Goal: Task Accomplishment & Management: Complete application form

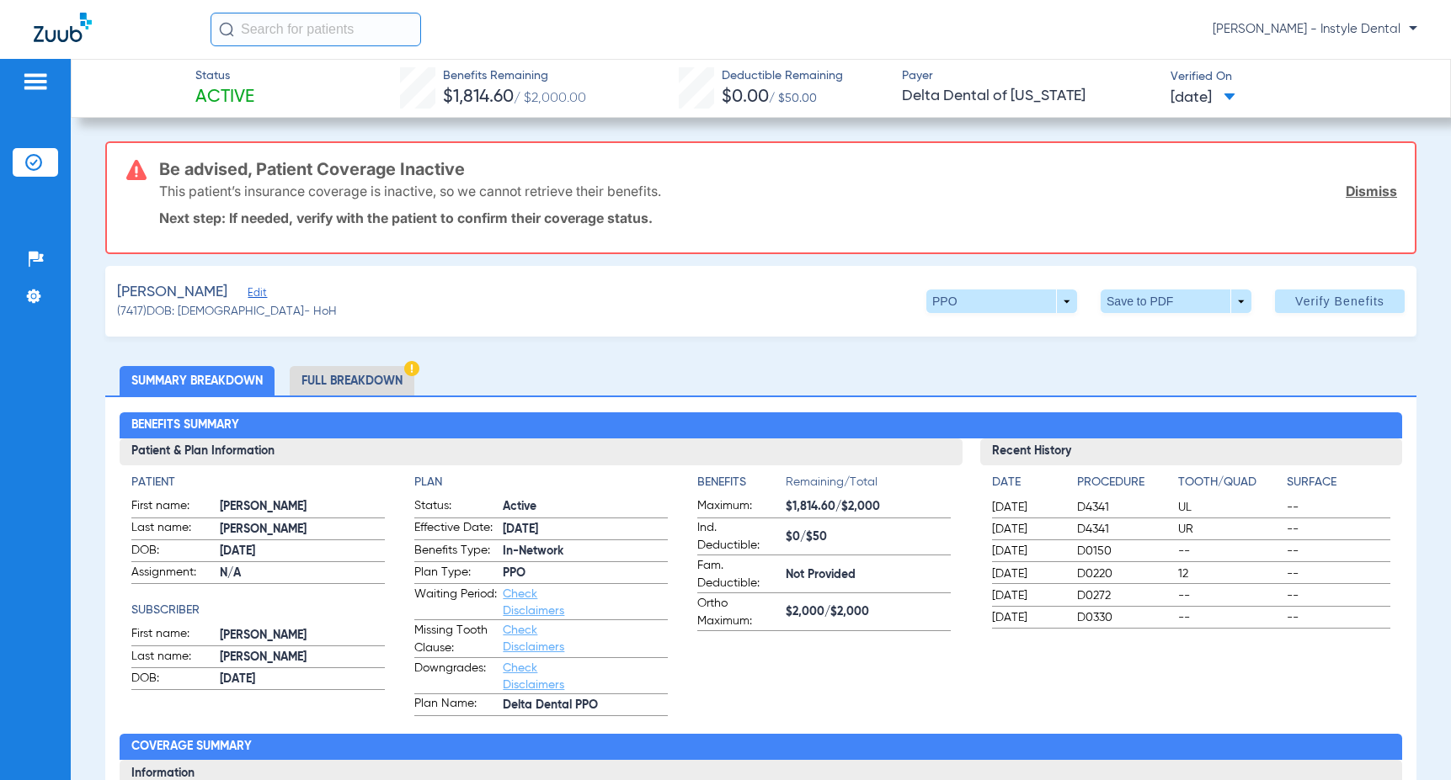
click at [1367, 186] on link "Dismiss" at bounding box center [1370, 191] width 51 height 17
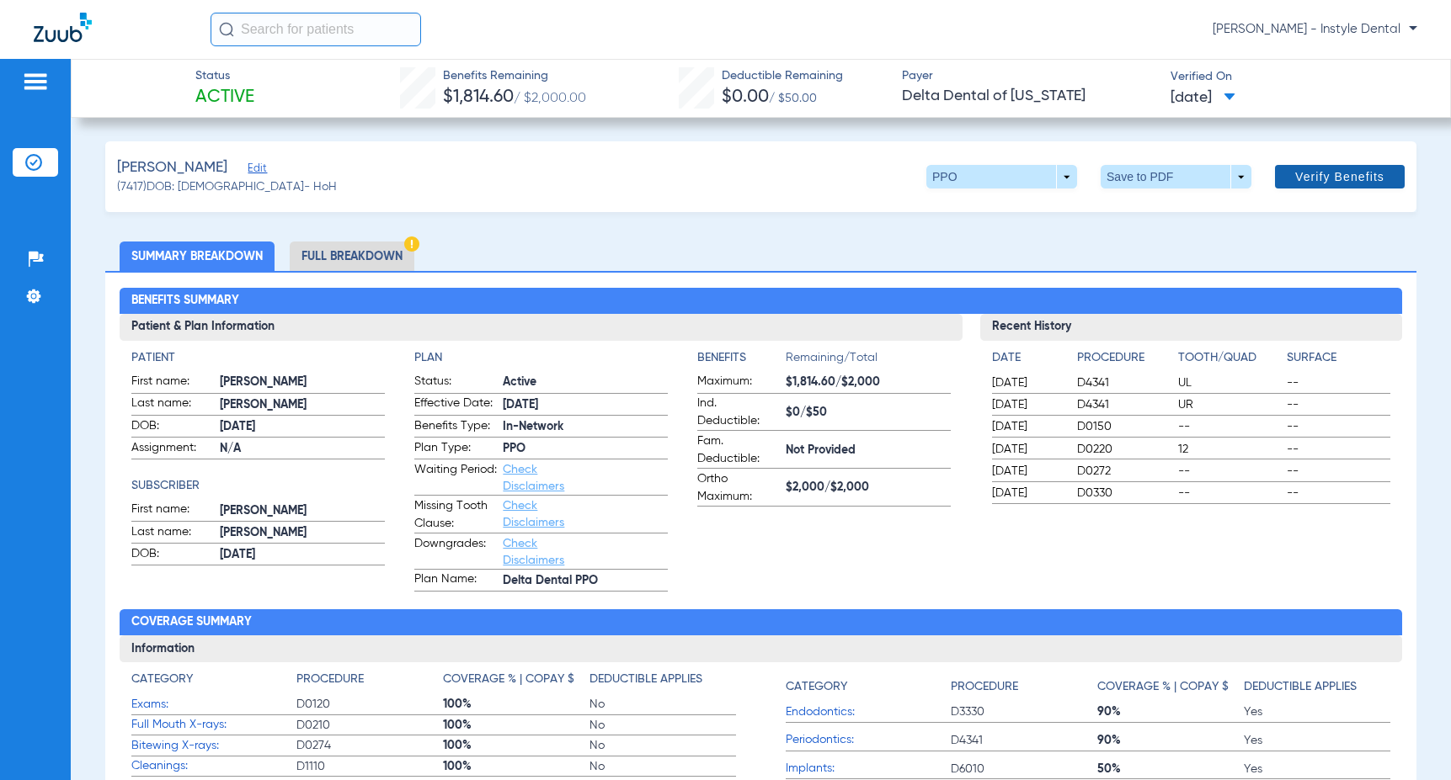
click at [1312, 182] on span "Verify Benefits" at bounding box center [1339, 176] width 89 height 13
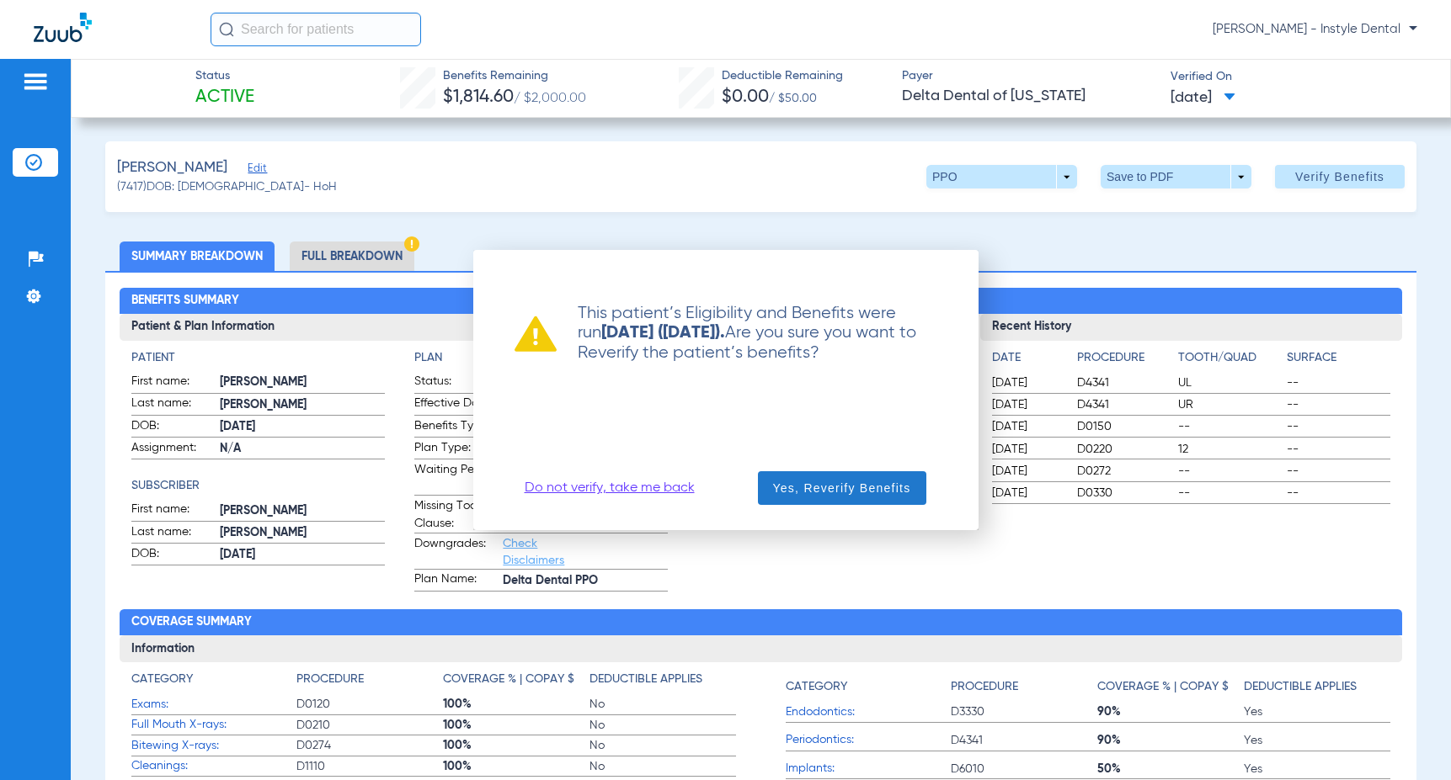
click at [872, 492] on span "Yes, Reverify Benefits" at bounding box center [842, 488] width 138 height 17
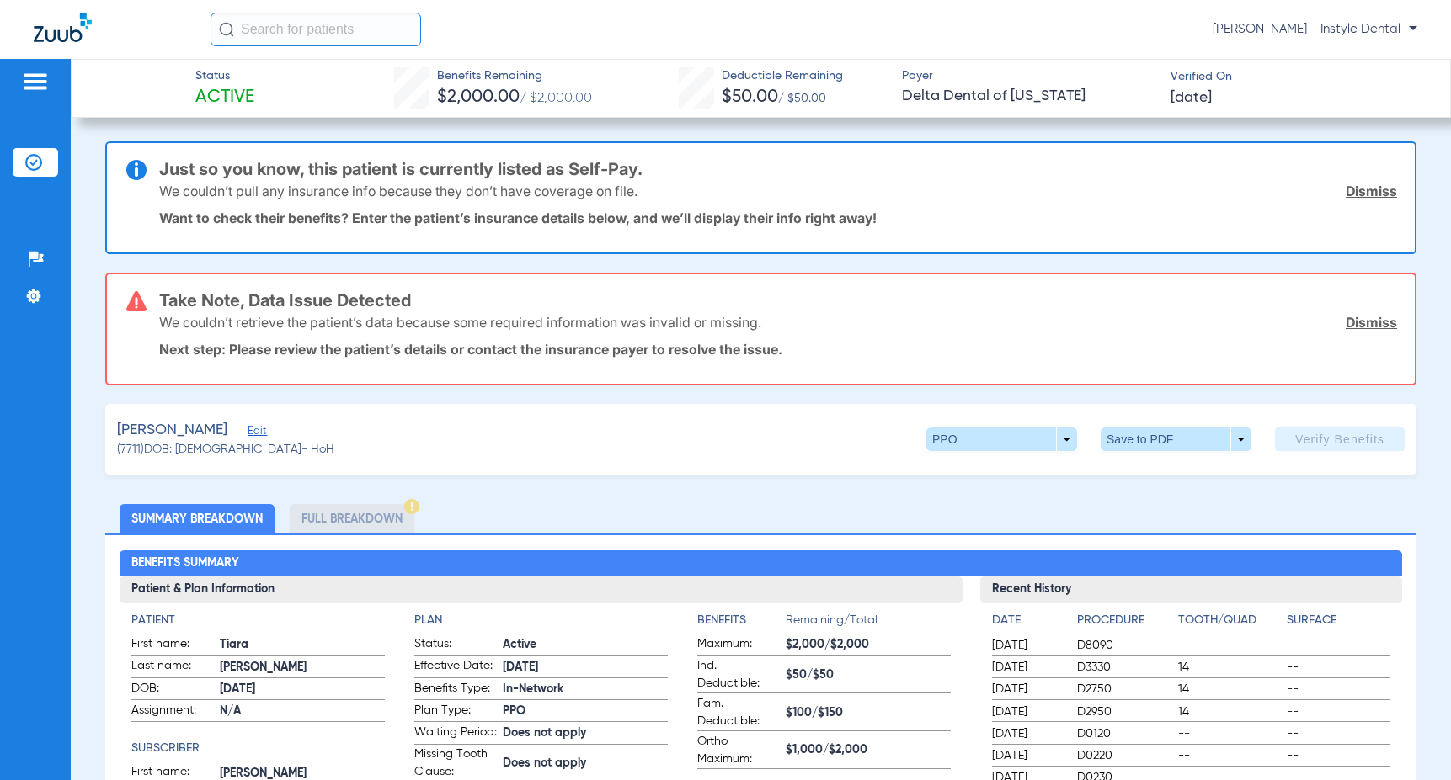
click at [1357, 322] on link "Dismiss" at bounding box center [1370, 322] width 51 height 17
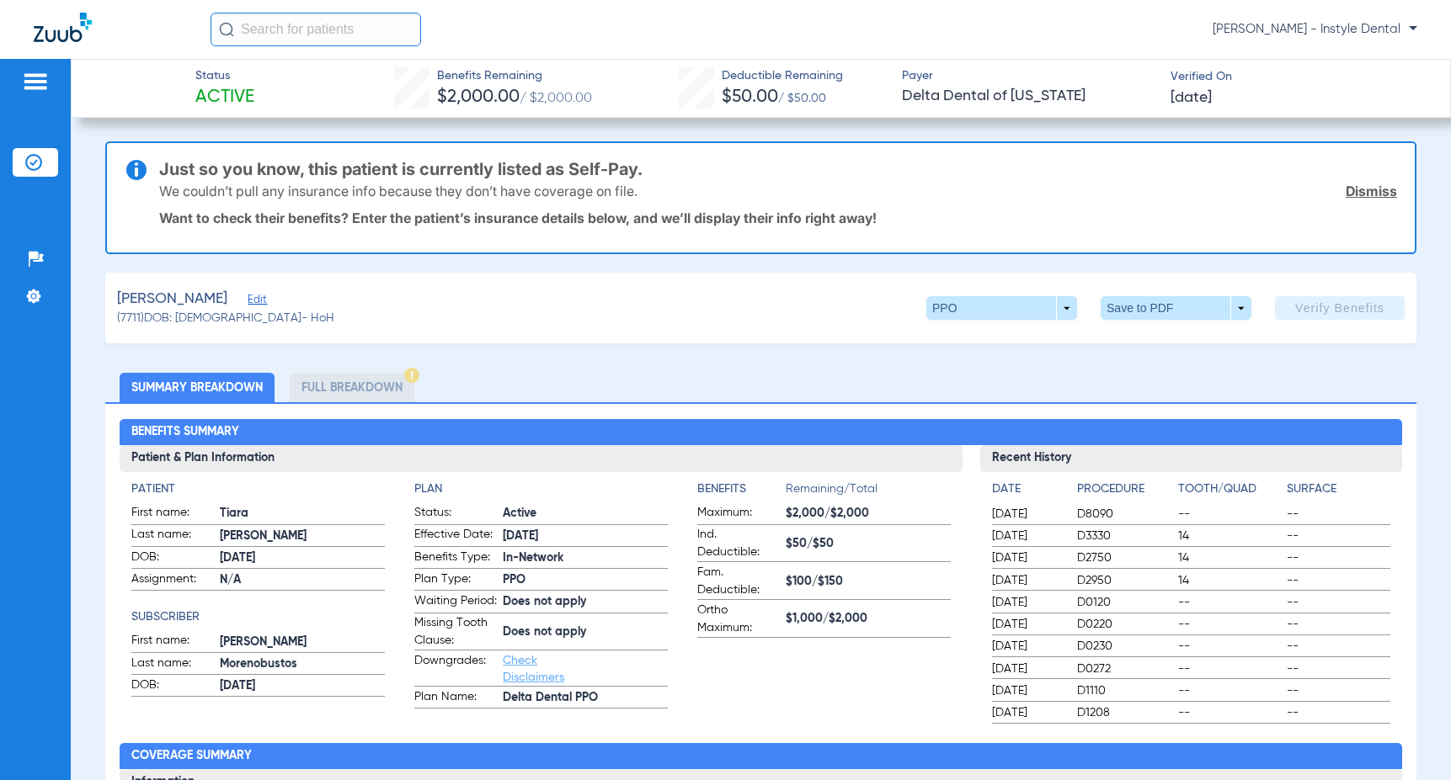
click at [1359, 185] on link "Dismiss" at bounding box center [1370, 191] width 51 height 17
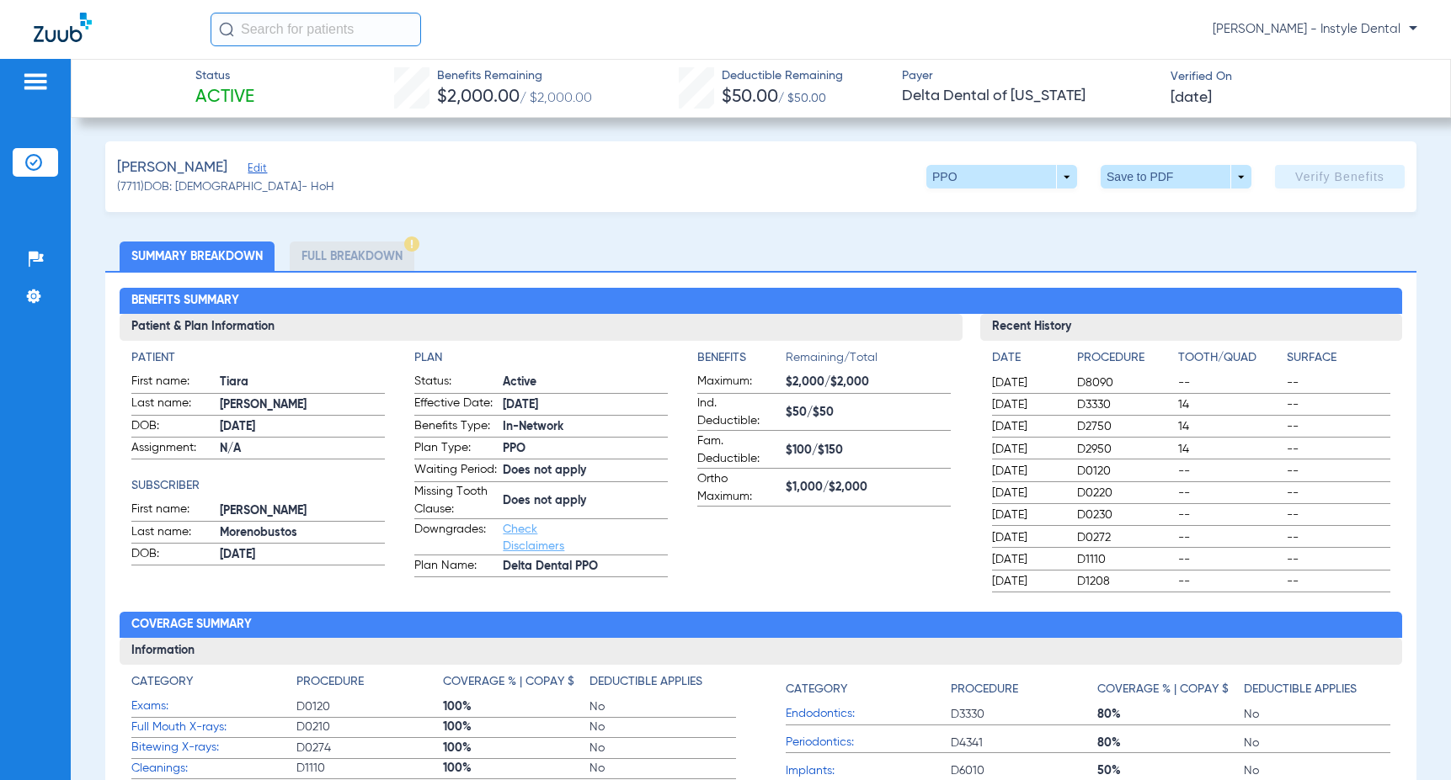
click at [251, 170] on span "Edit" at bounding box center [255, 170] width 15 height 16
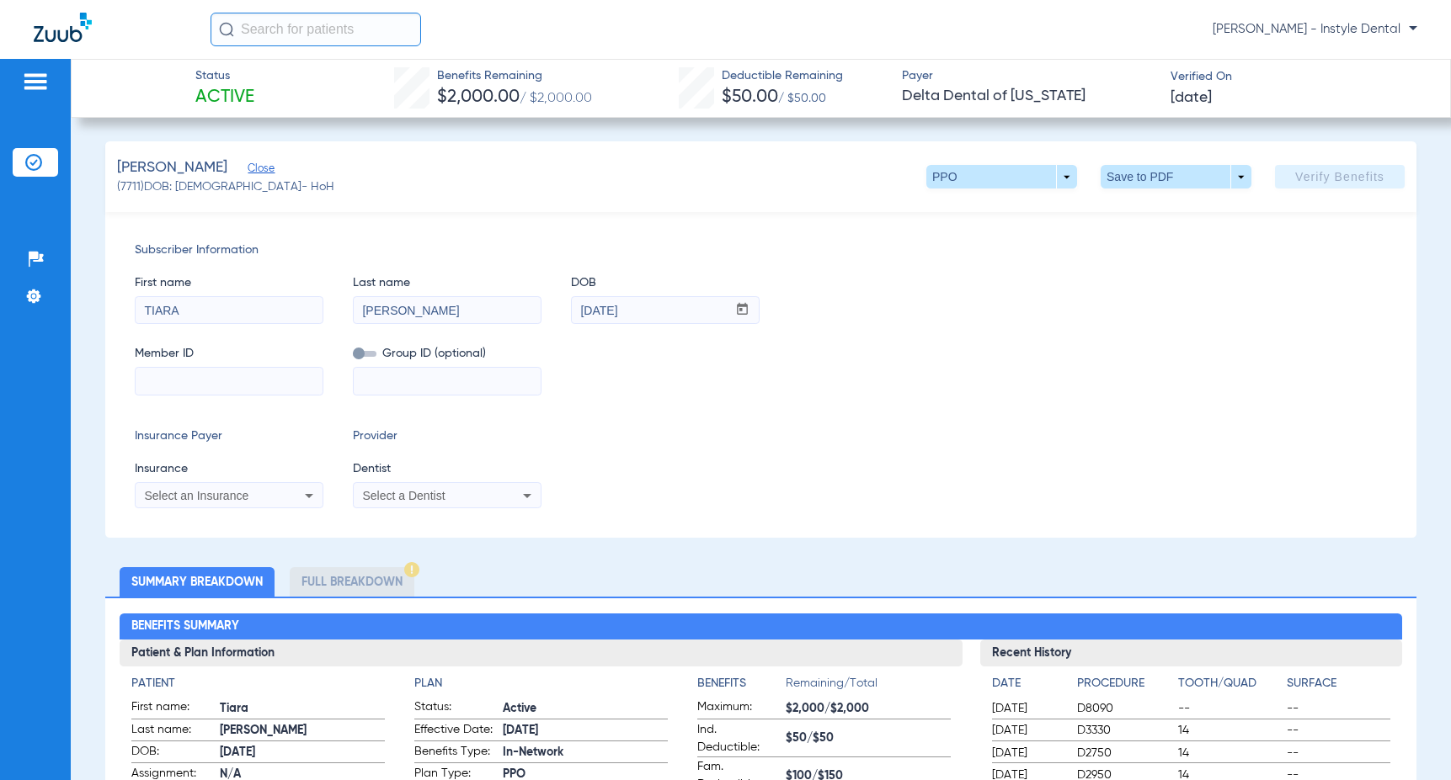
click at [531, 495] on icon at bounding box center [527, 496] width 20 height 20
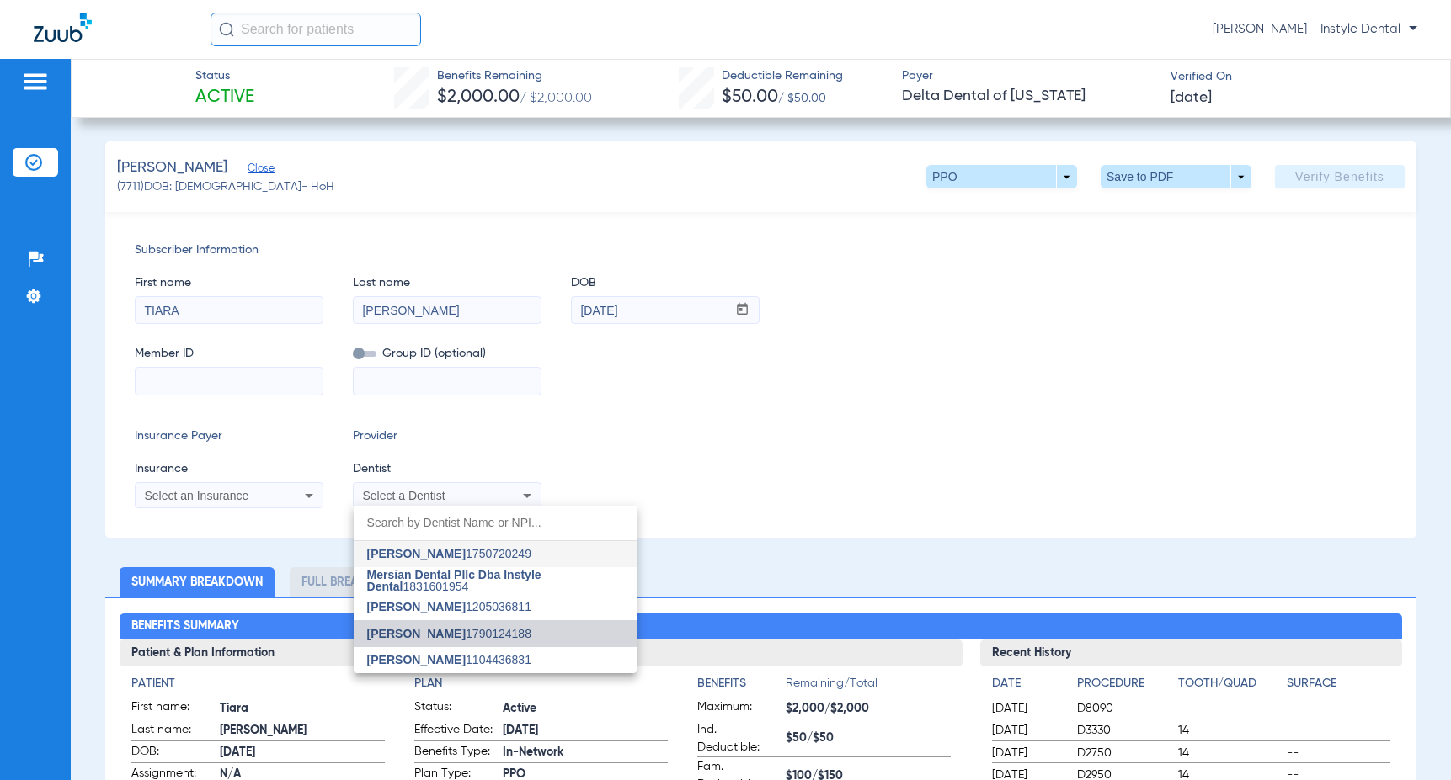
click at [464, 636] on span "[PERSON_NAME] 1790124188" at bounding box center [449, 634] width 164 height 12
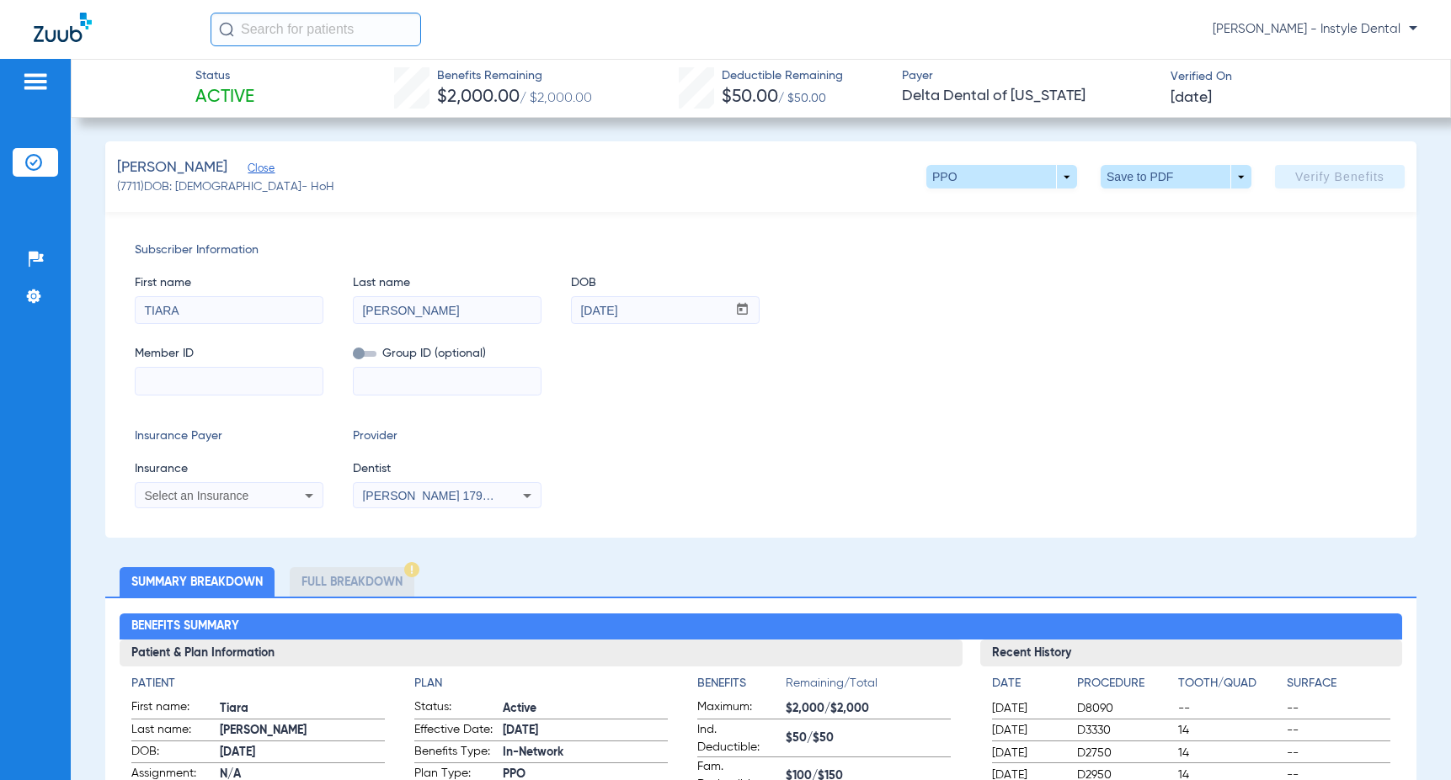
click at [309, 492] on icon at bounding box center [309, 496] width 20 height 20
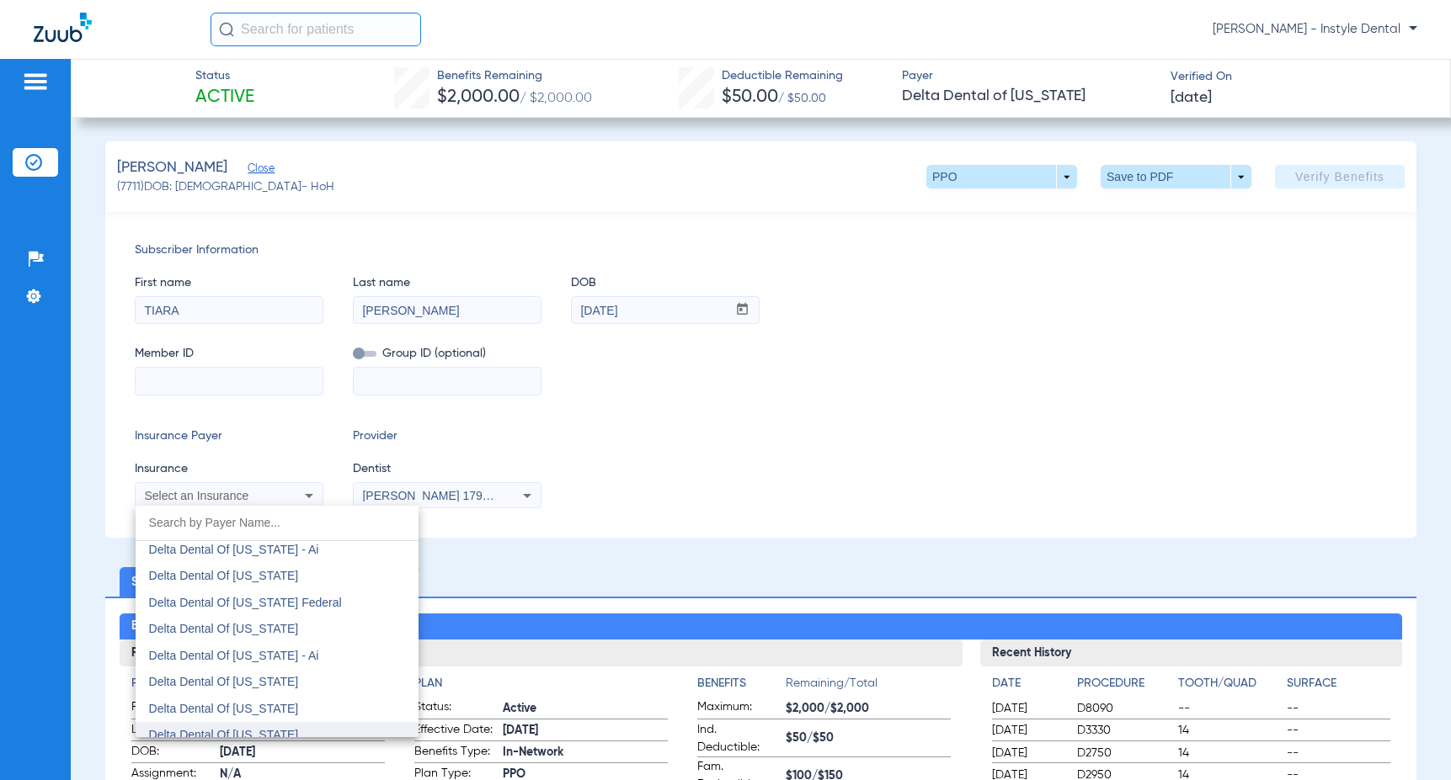
scroll to position [3240, 0]
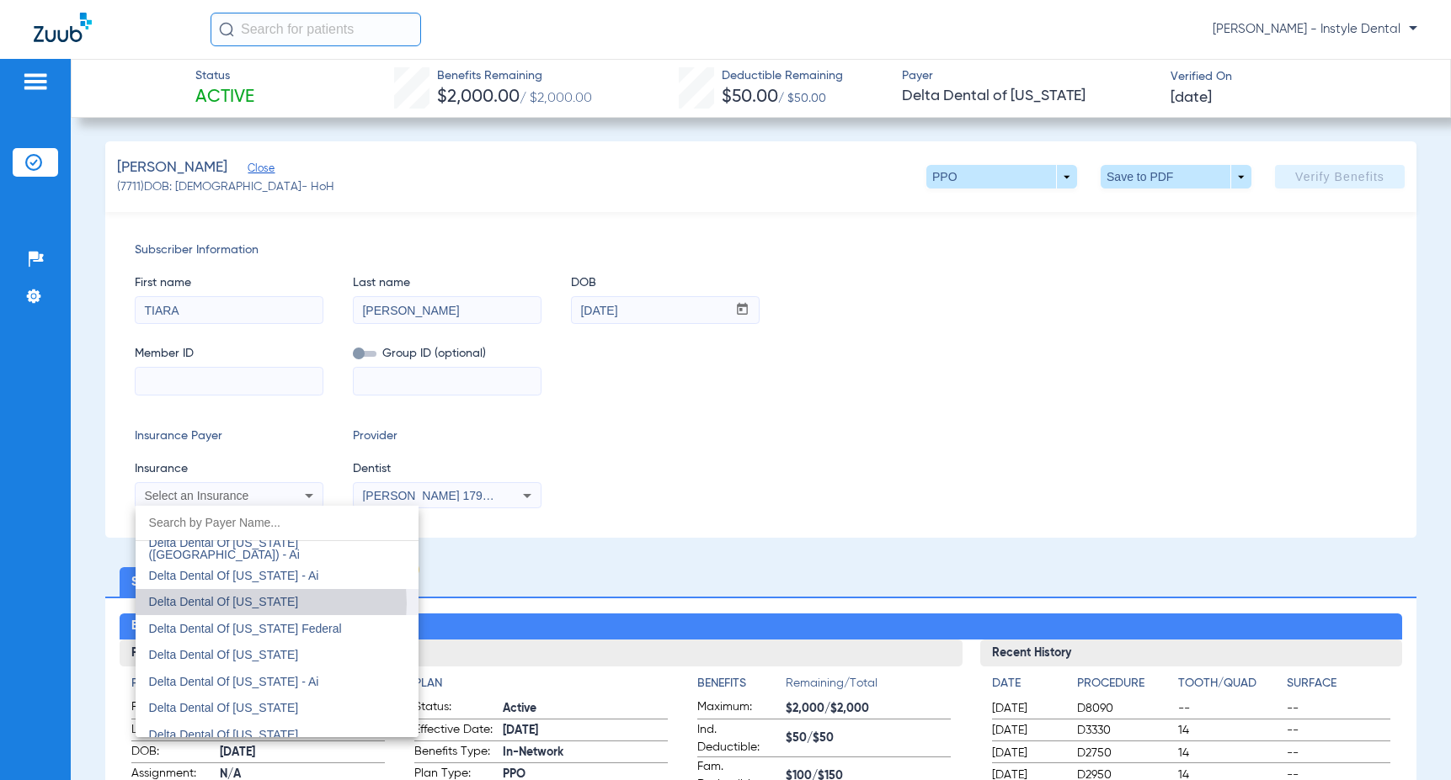
click at [265, 604] on span "Delta Dental Of [US_STATE]" at bounding box center [224, 601] width 150 height 13
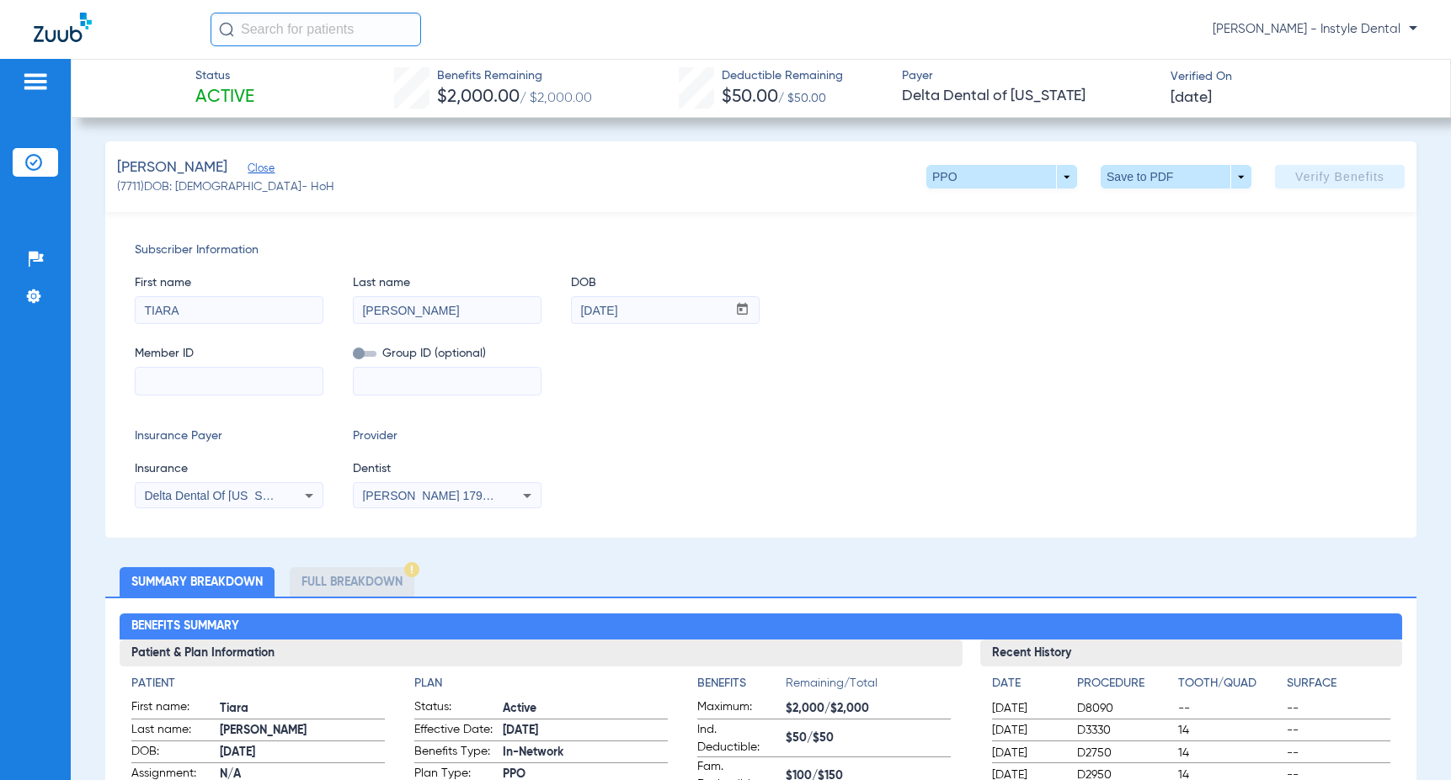
click at [169, 378] on input at bounding box center [229, 381] width 187 height 27
type input "111362120703"
click at [1329, 173] on span "Verify Benefits" at bounding box center [1339, 176] width 89 height 13
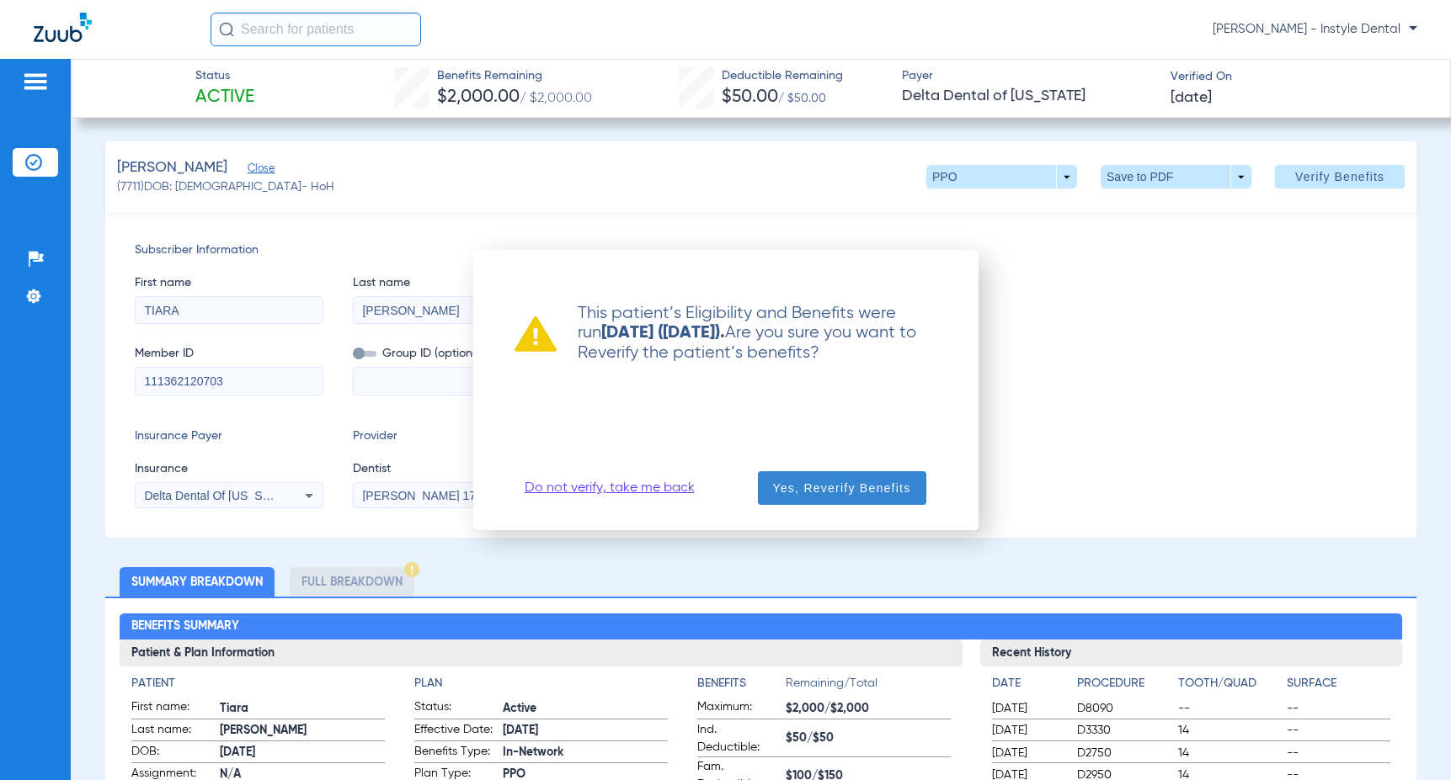
click at [856, 486] on span "Yes, Reverify Benefits" at bounding box center [842, 488] width 138 height 17
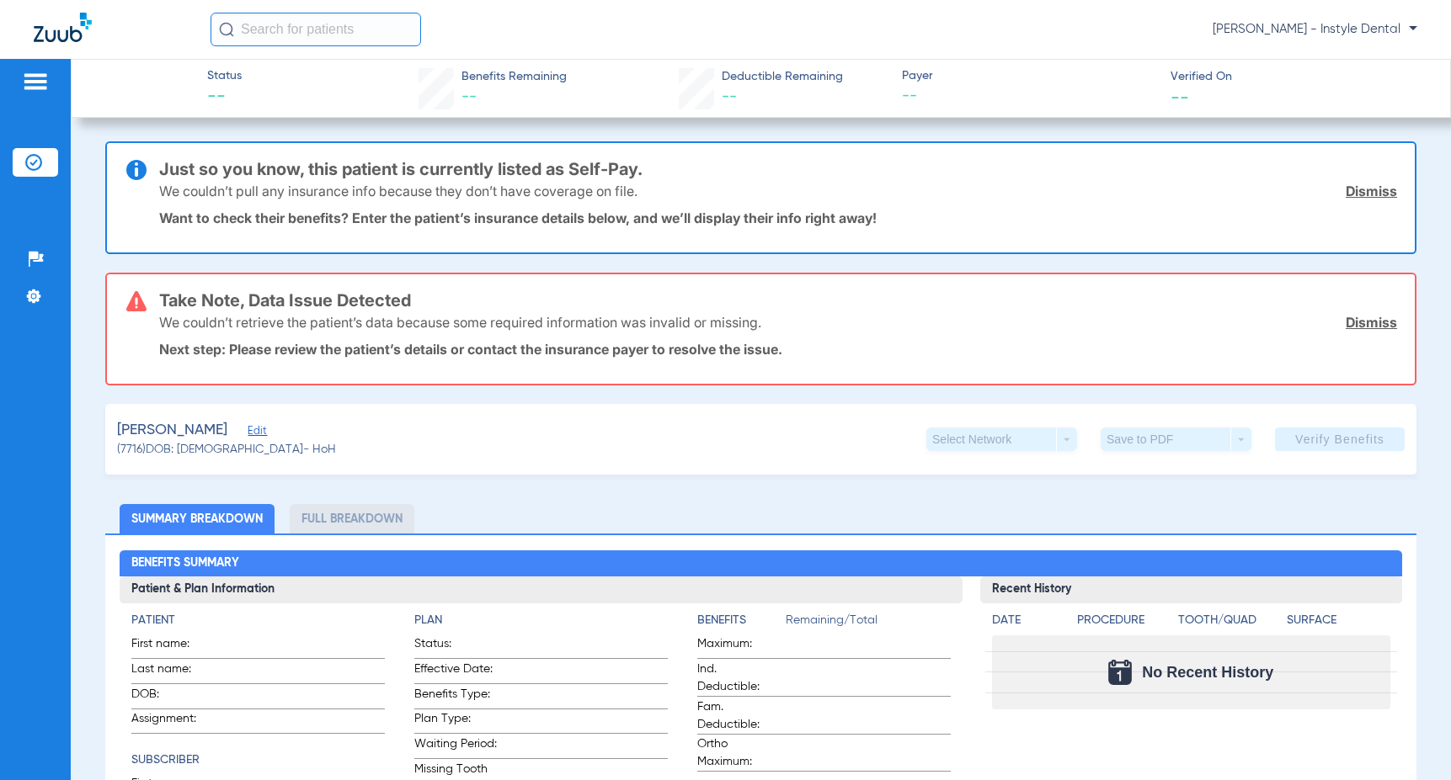
click at [1359, 325] on link "Dismiss" at bounding box center [1370, 322] width 51 height 17
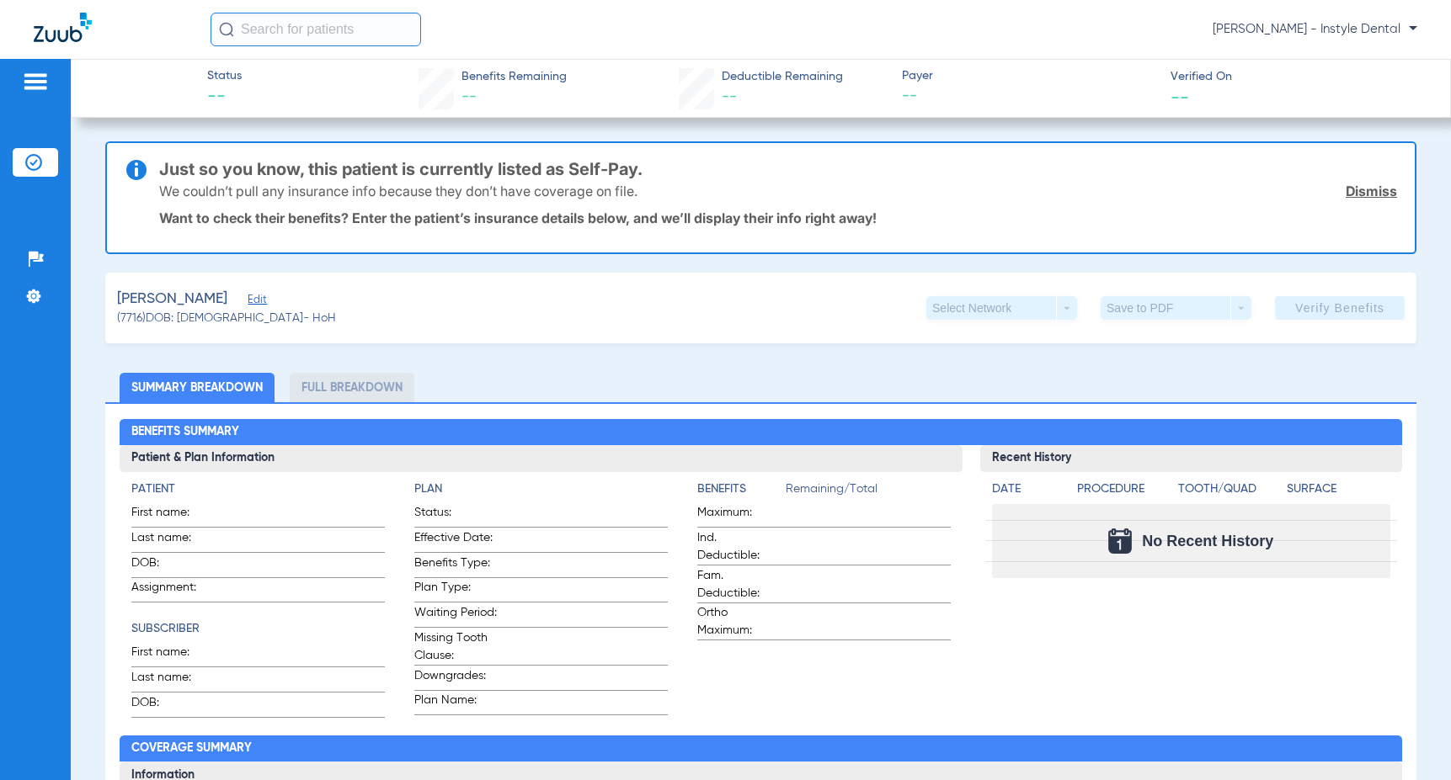
click at [1371, 193] on link "Dismiss" at bounding box center [1370, 191] width 51 height 17
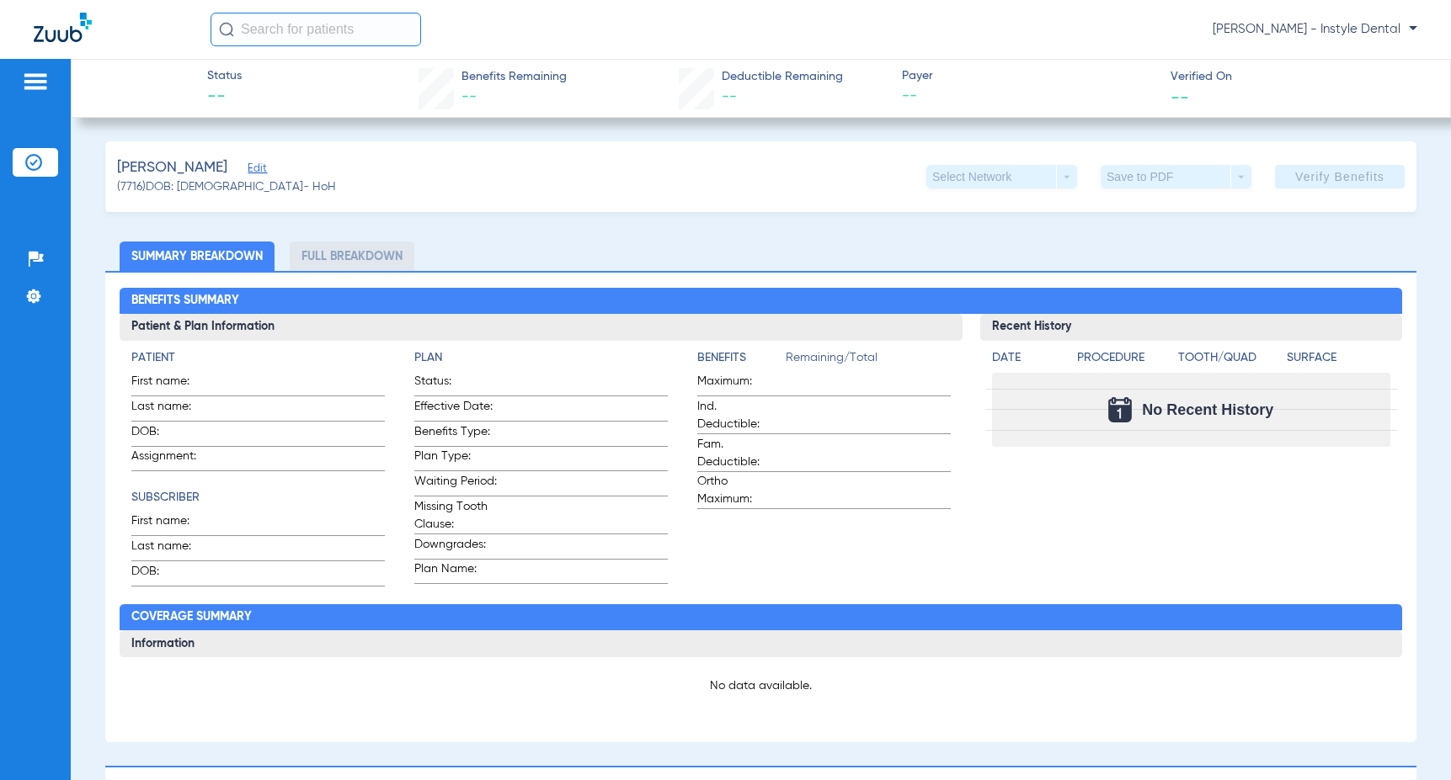
click at [248, 169] on span "Edit" at bounding box center [255, 170] width 15 height 16
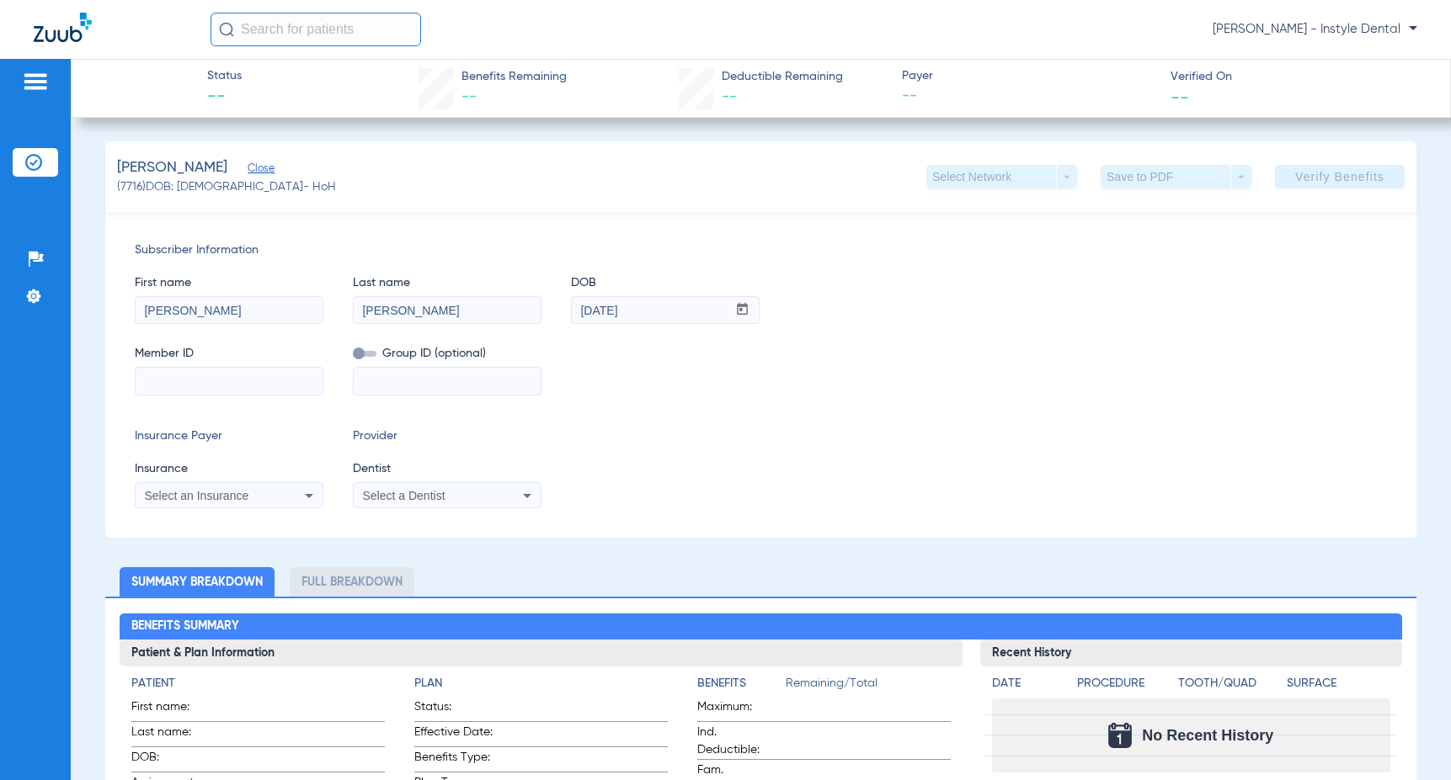
click at [152, 371] on input at bounding box center [229, 381] width 187 height 27
type input "122268816701"
click at [312, 495] on icon at bounding box center [309, 496] width 20 height 20
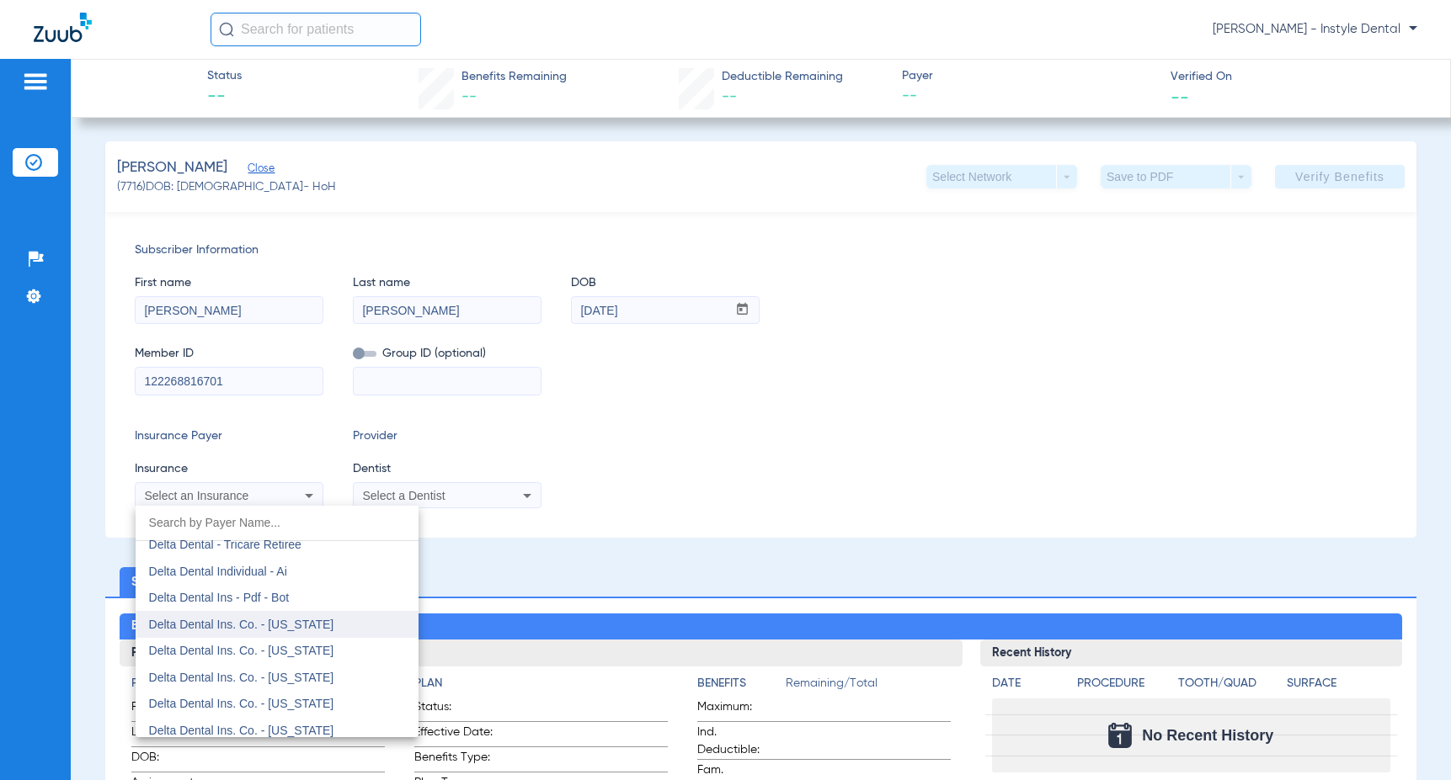
scroll to position [2862, 0]
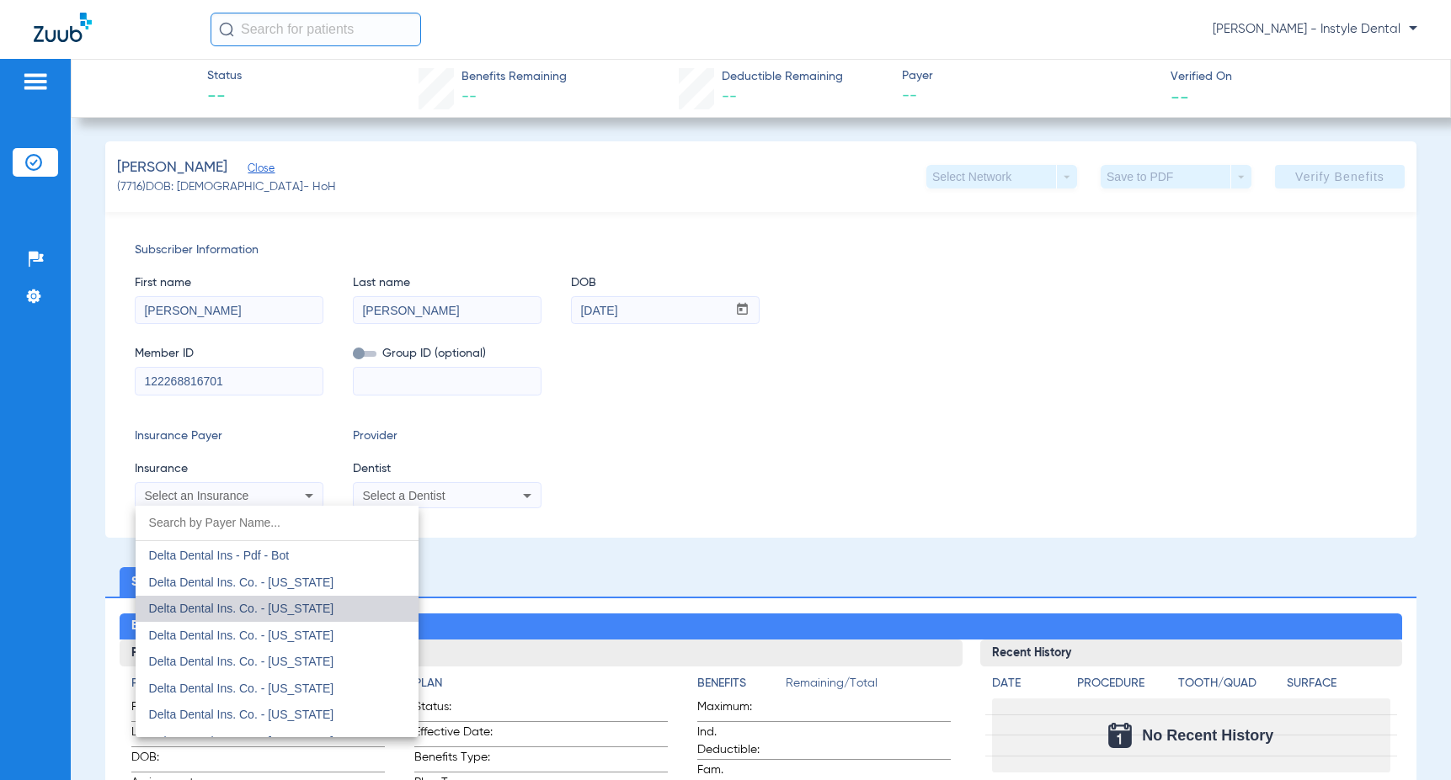
click at [284, 606] on span "Delta Dental Ins. Co. - [US_STATE]" at bounding box center [241, 608] width 185 height 13
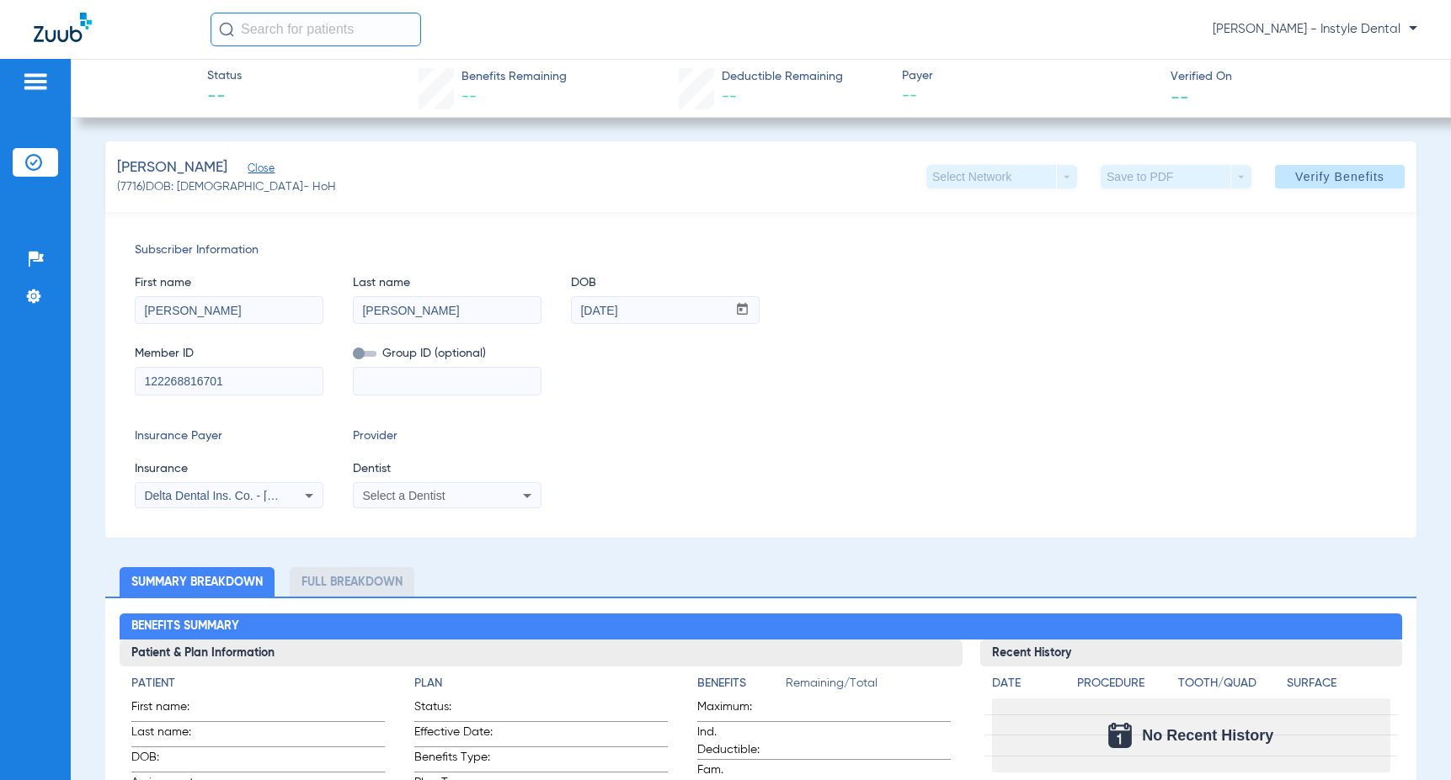
click at [521, 493] on icon at bounding box center [527, 496] width 20 height 20
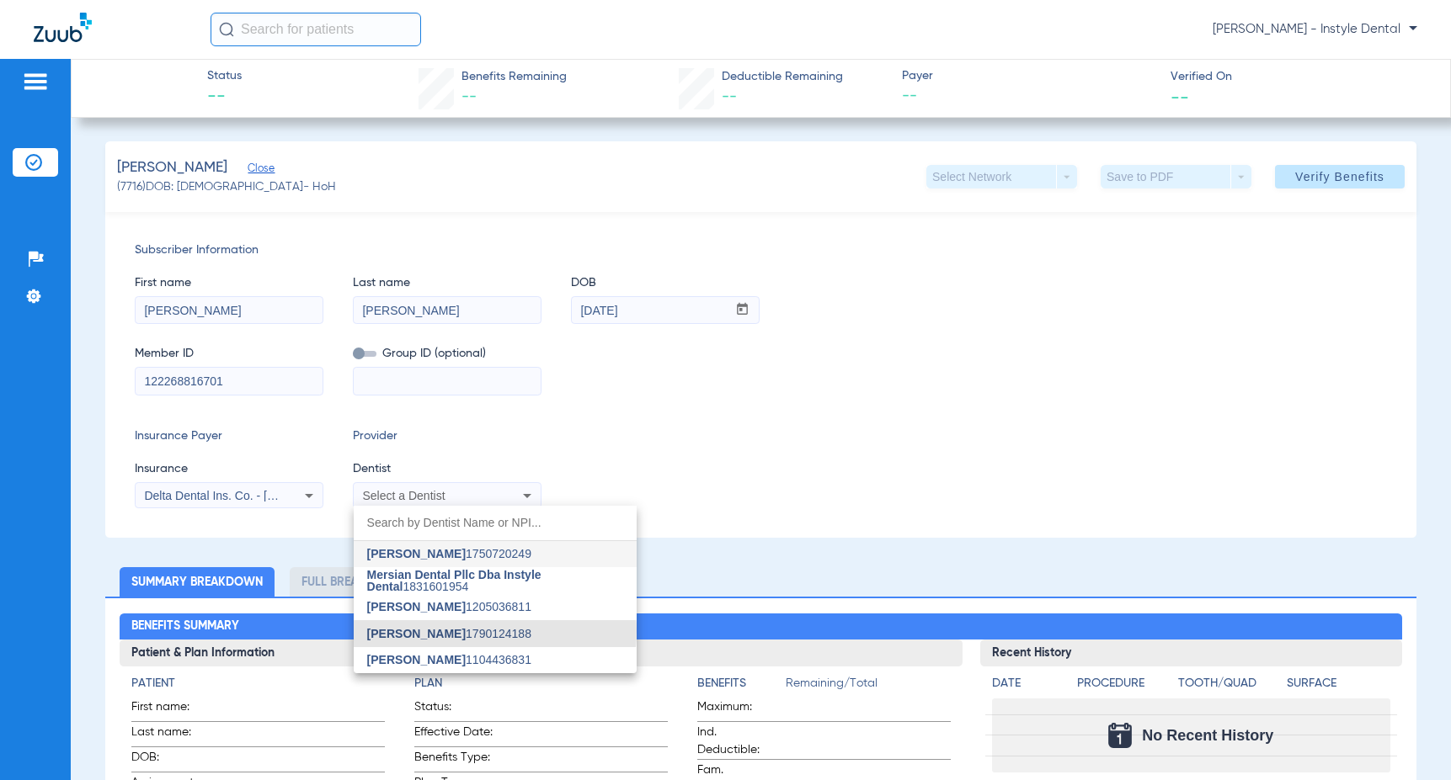
drag, startPoint x: 444, startPoint y: 631, endPoint x: 432, endPoint y: 647, distance: 20.6
click at [444, 627] on span "[PERSON_NAME]" at bounding box center [416, 633] width 98 height 13
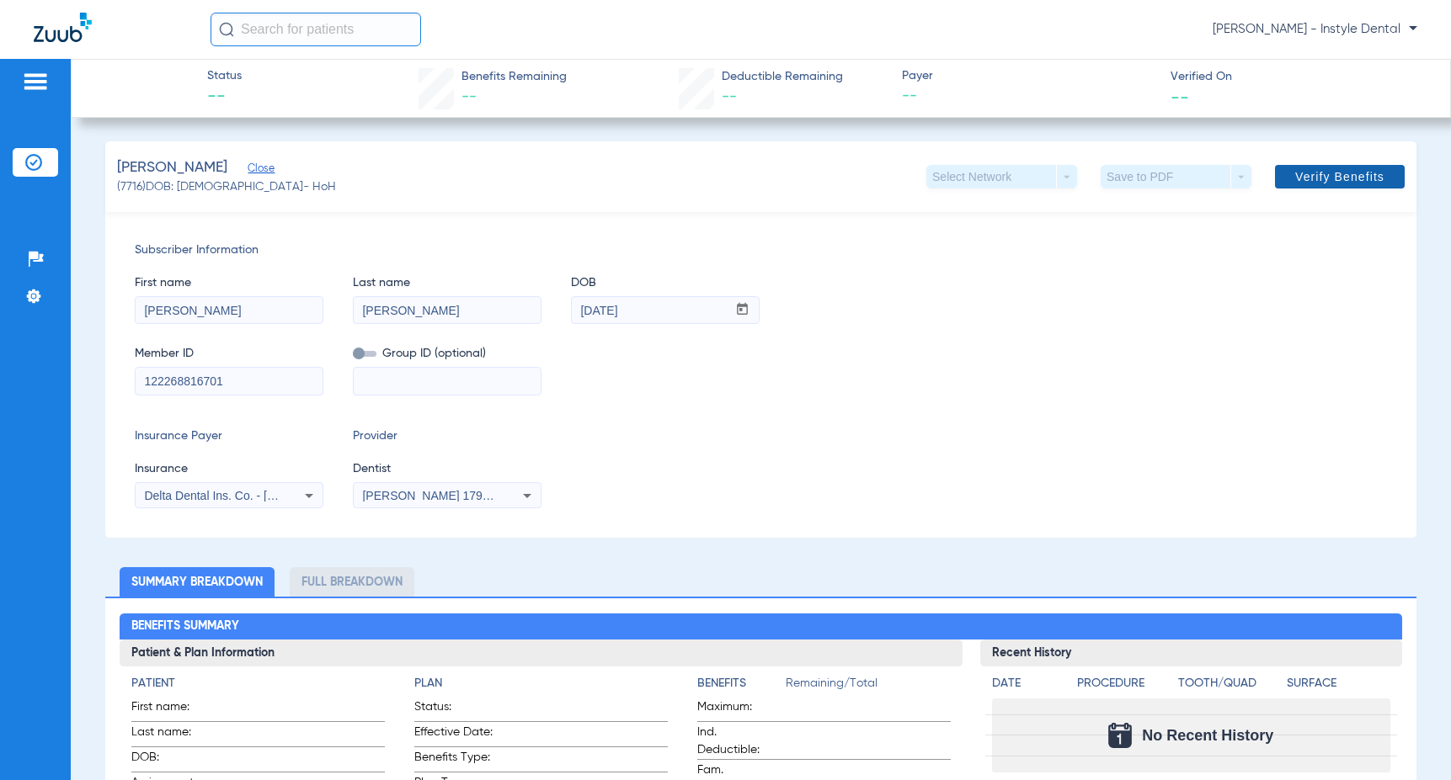
click at [1335, 174] on span "Verify Benefits" at bounding box center [1339, 176] width 89 height 13
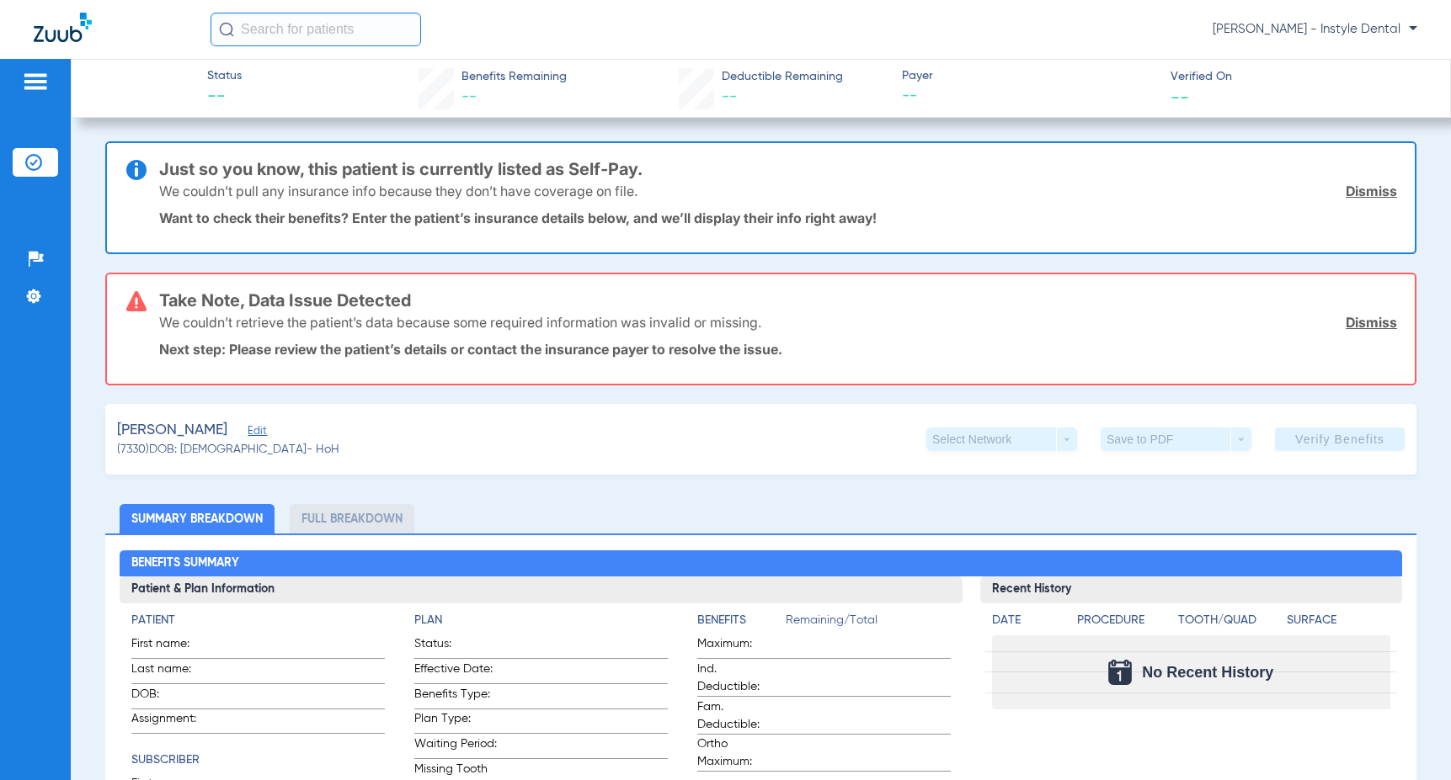
drag, startPoint x: 1366, startPoint y: 320, endPoint x: 1360, endPoint y: 280, distance: 40.0
click at [1364, 319] on link "Dismiss" at bounding box center [1370, 322] width 51 height 17
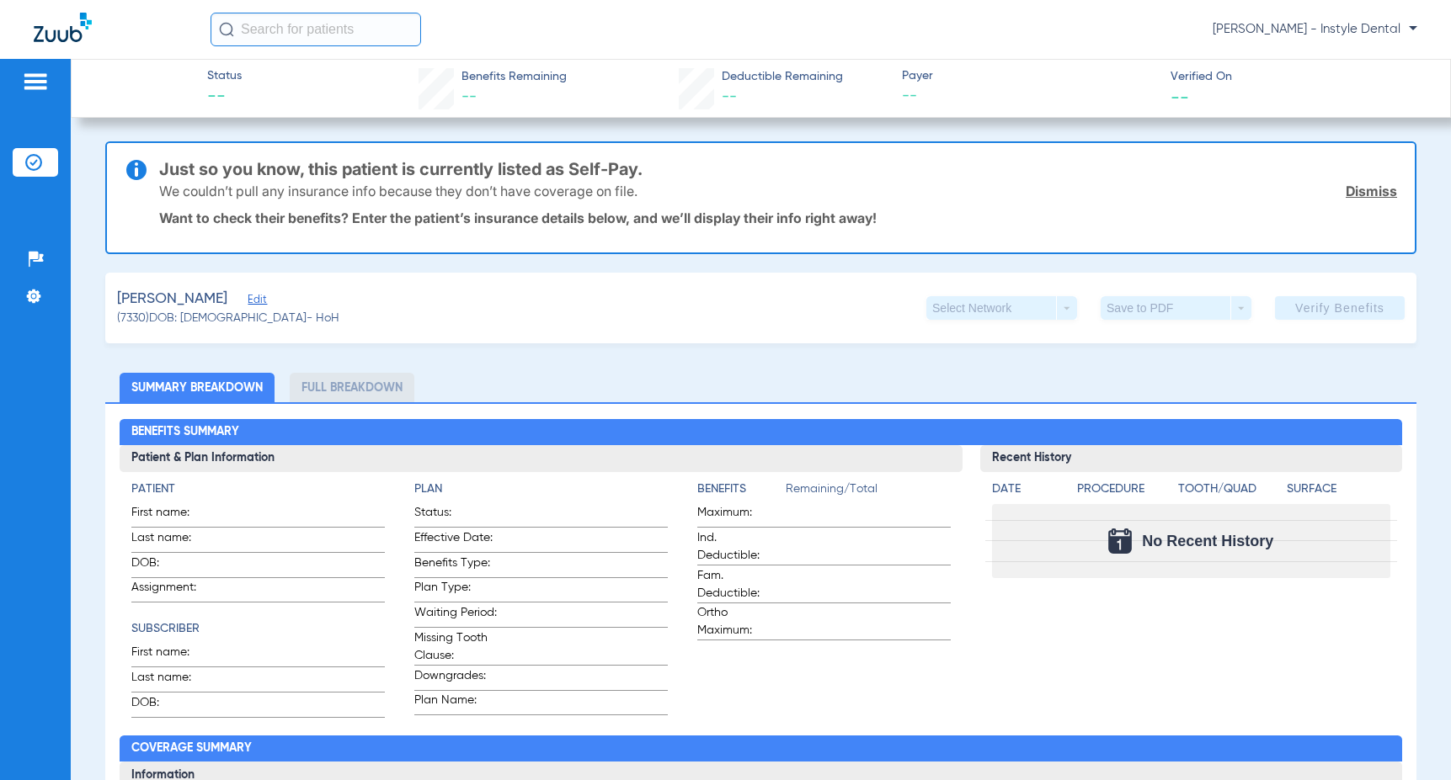
click at [1361, 192] on link "Dismiss" at bounding box center [1370, 191] width 51 height 17
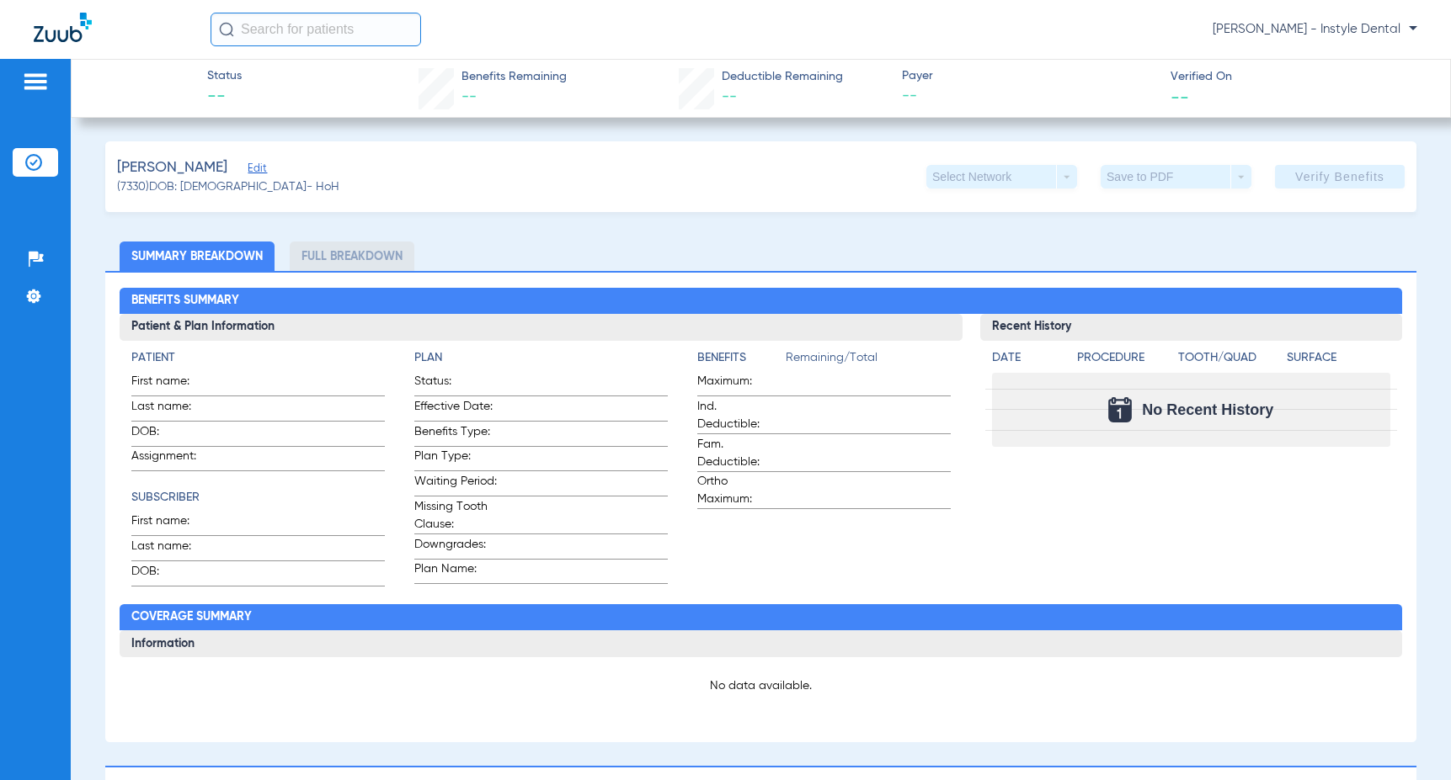
click at [248, 168] on span "Edit" at bounding box center [255, 170] width 15 height 16
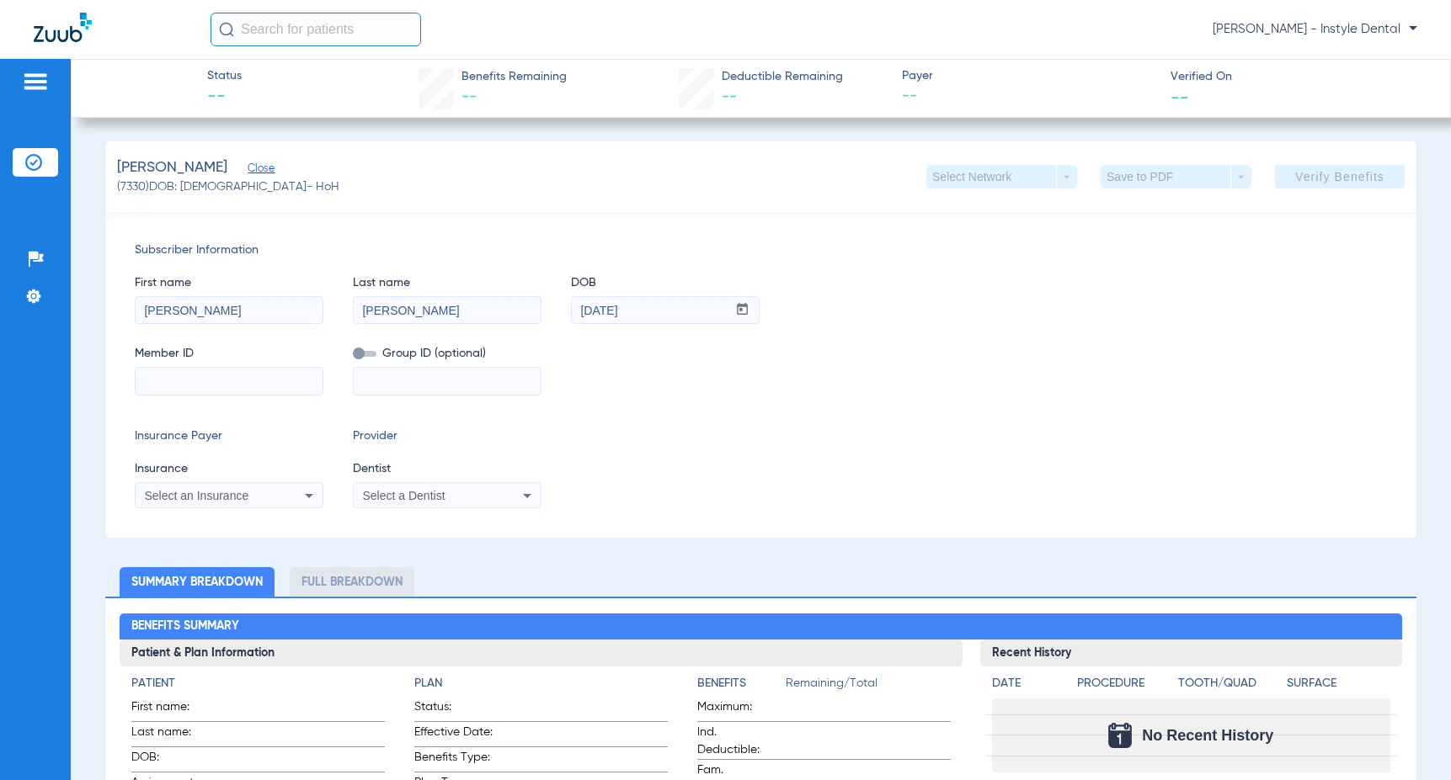
click at [154, 383] on input at bounding box center [229, 381] width 187 height 27
type input "993330972100"
click at [524, 496] on icon at bounding box center [527, 496] width 20 height 20
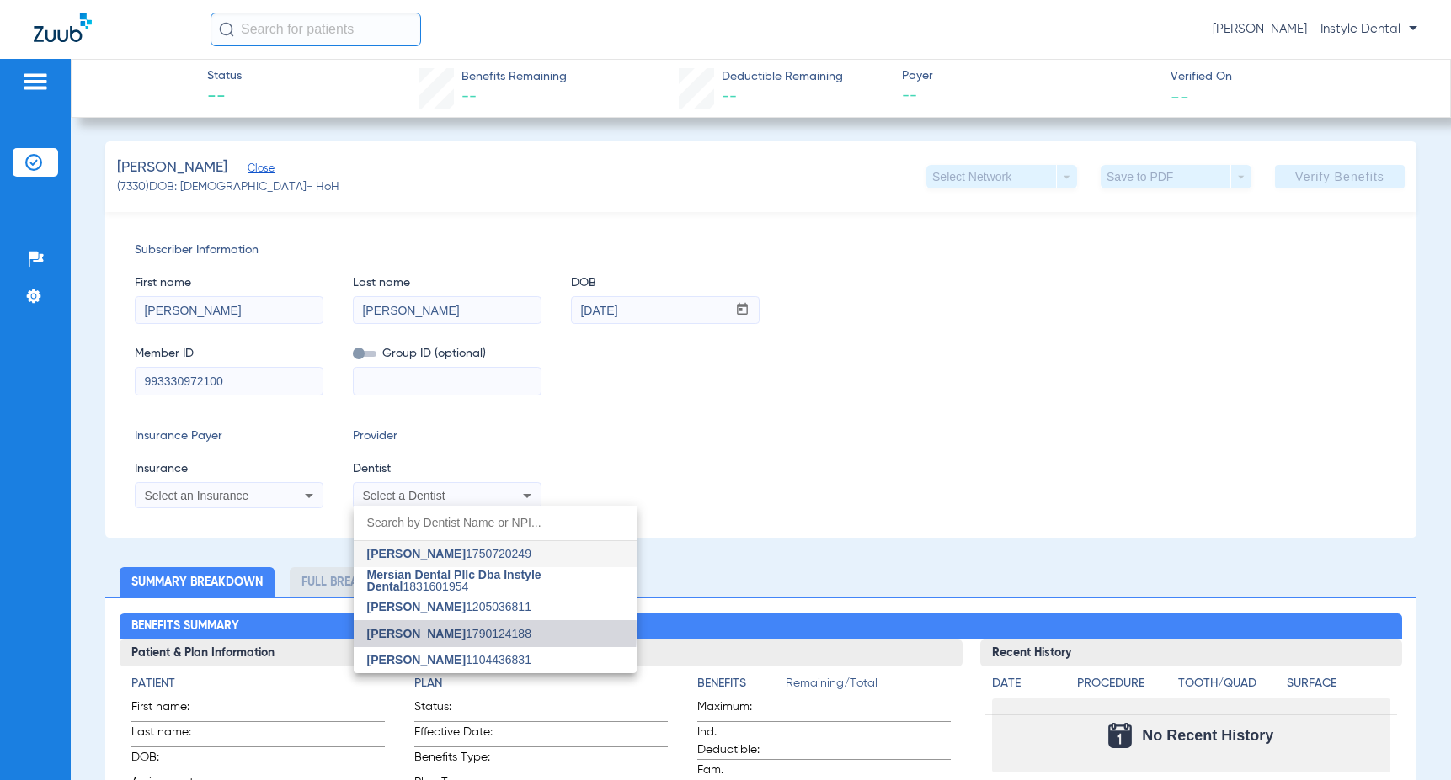
click at [449, 631] on span "[PERSON_NAME]" at bounding box center [416, 633] width 98 height 13
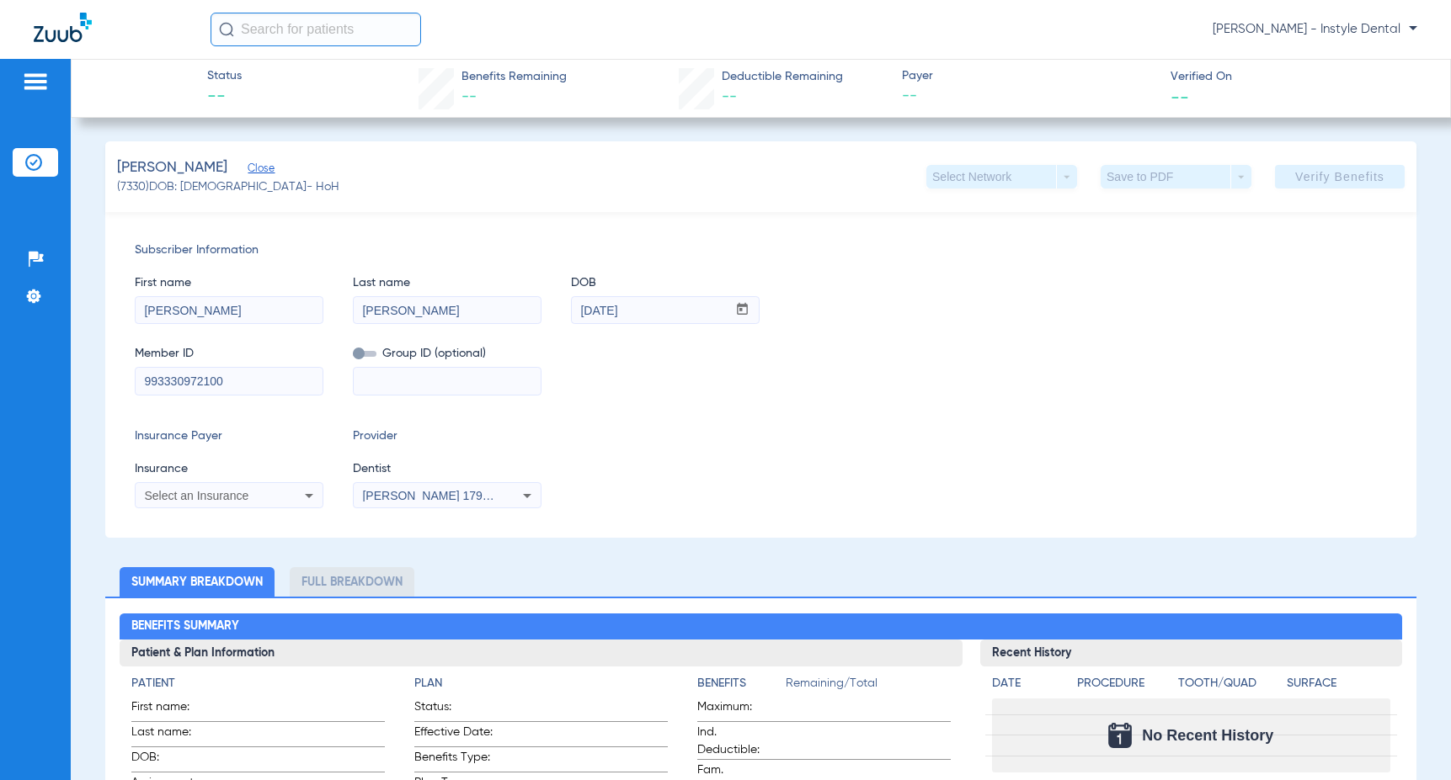
click at [311, 495] on icon at bounding box center [309, 496] width 8 height 4
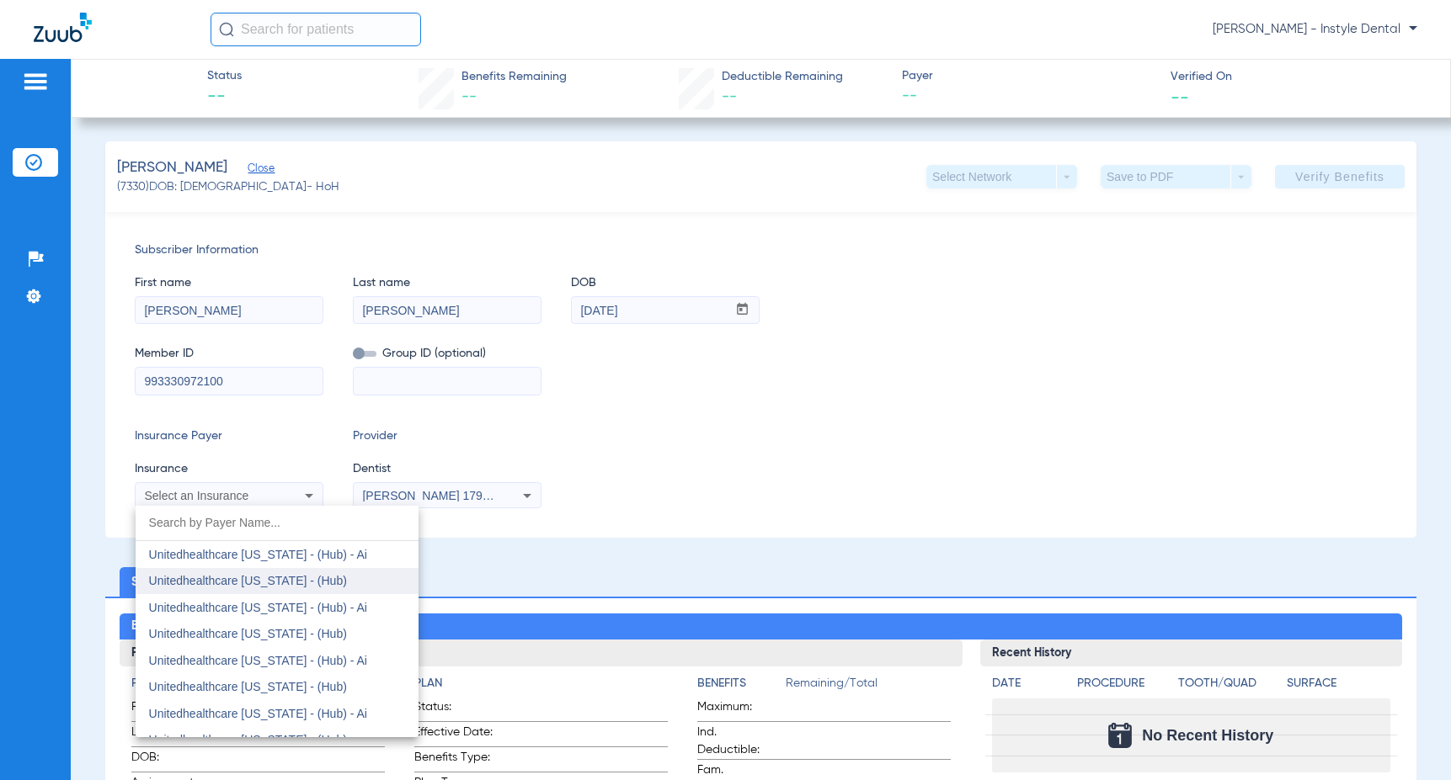
scroll to position [12024, 0]
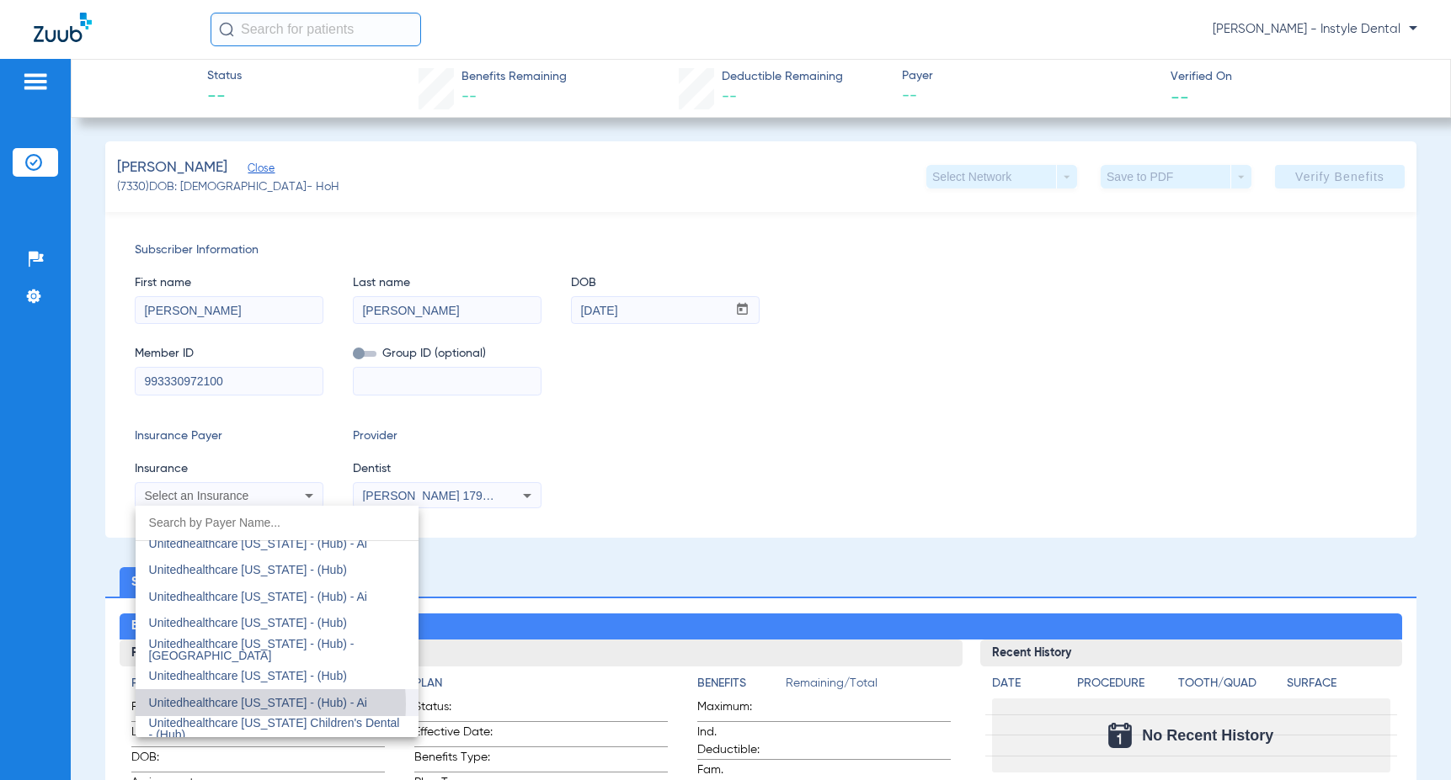
click at [232, 705] on span "Unitedhealthcare [US_STATE] - (Hub) - Ai" at bounding box center [258, 702] width 218 height 13
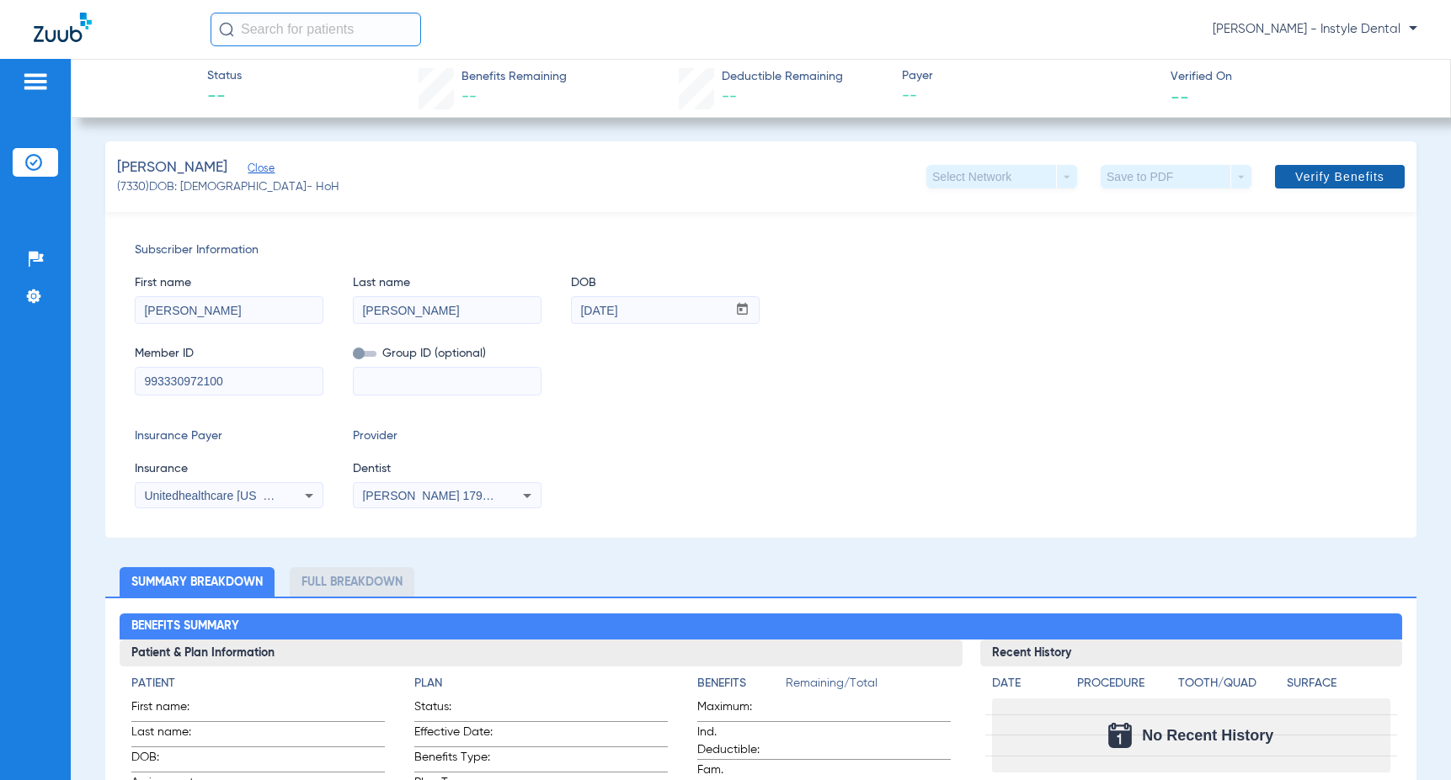
click at [1322, 177] on span "Verify Benefits" at bounding box center [1339, 176] width 89 height 13
